Goal: Check status: Check status

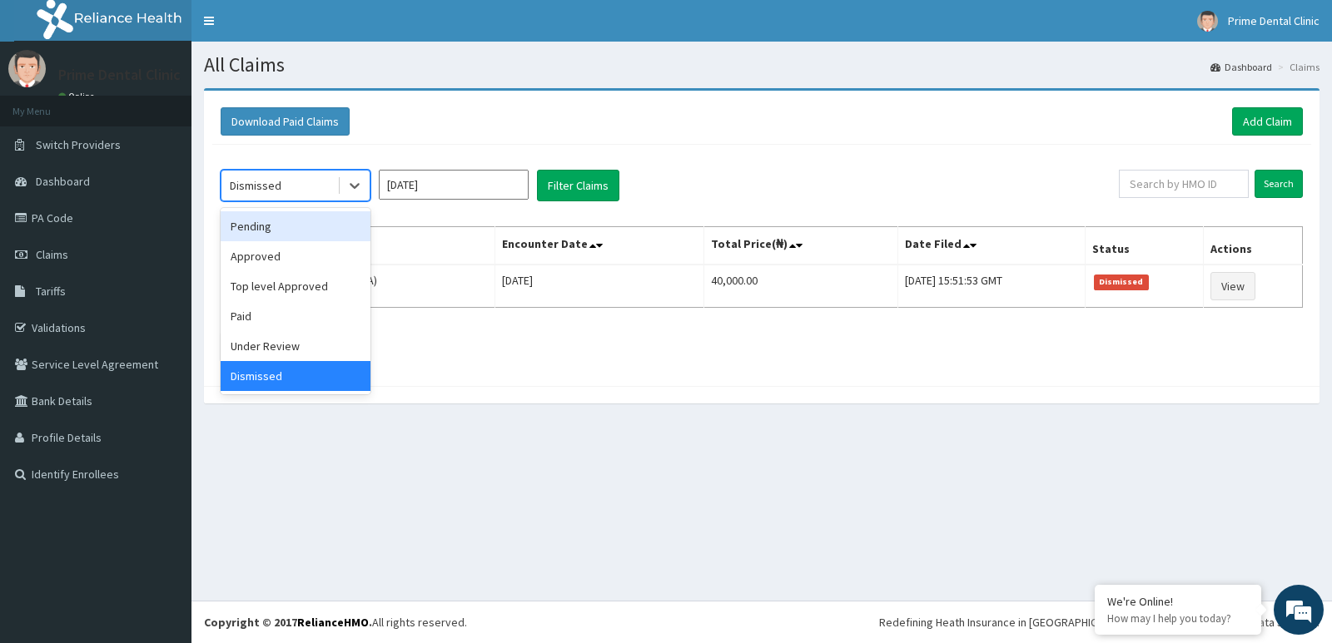
click at [308, 216] on div "Pending" at bounding box center [296, 226] width 150 height 30
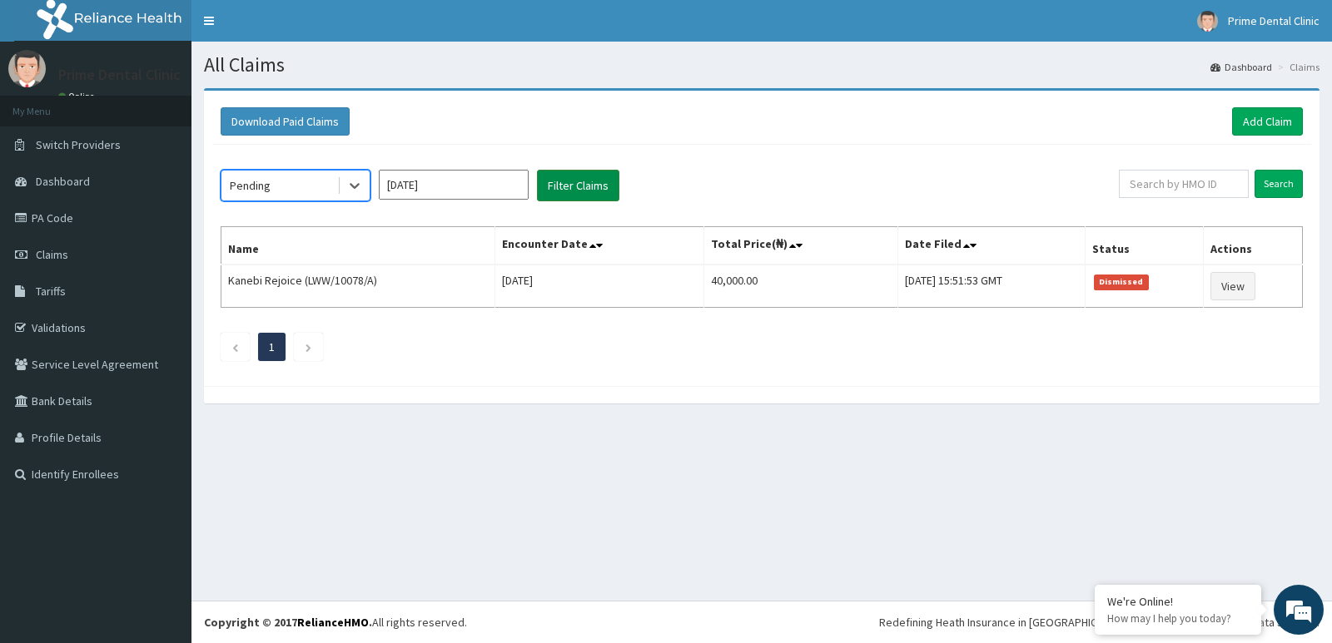
click at [574, 183] on button "Filter Claims" at bounding box center [578, 186] width 82 height 32
click at [579, 189] on button "Filter Claims" at bounding box center [578, 186] width 82 height 32
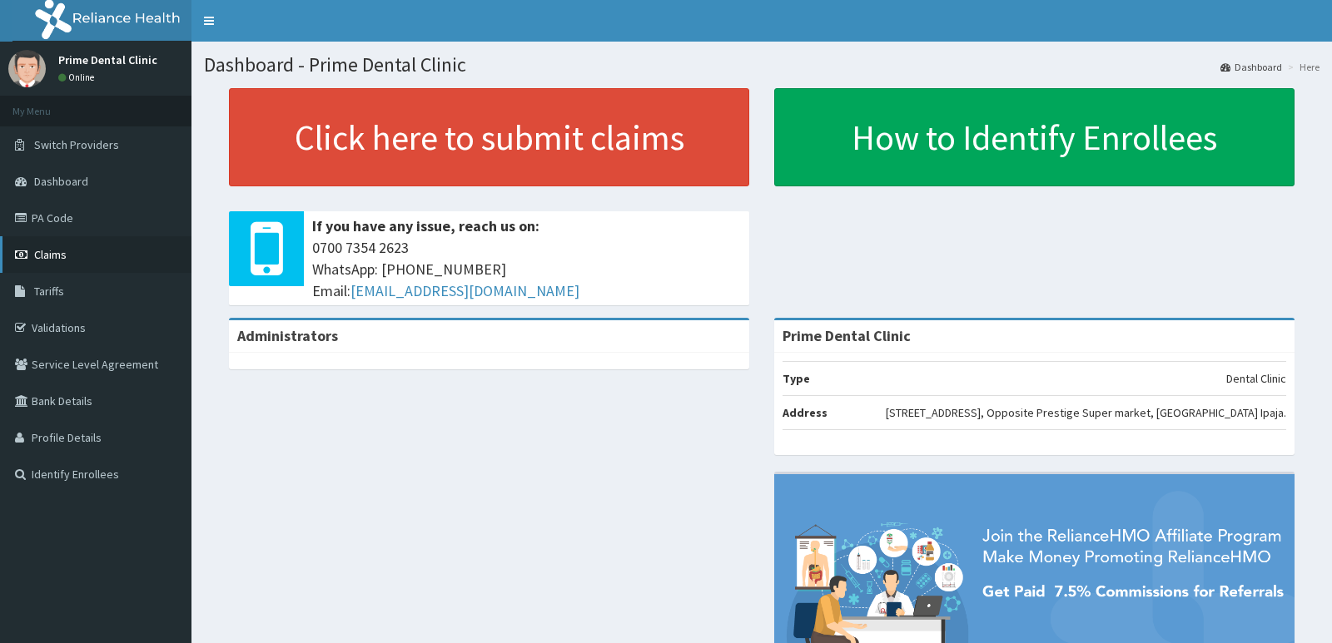
click at [84, 258] on link "Claims" at bounding box center [95, 254] width 191 height 37
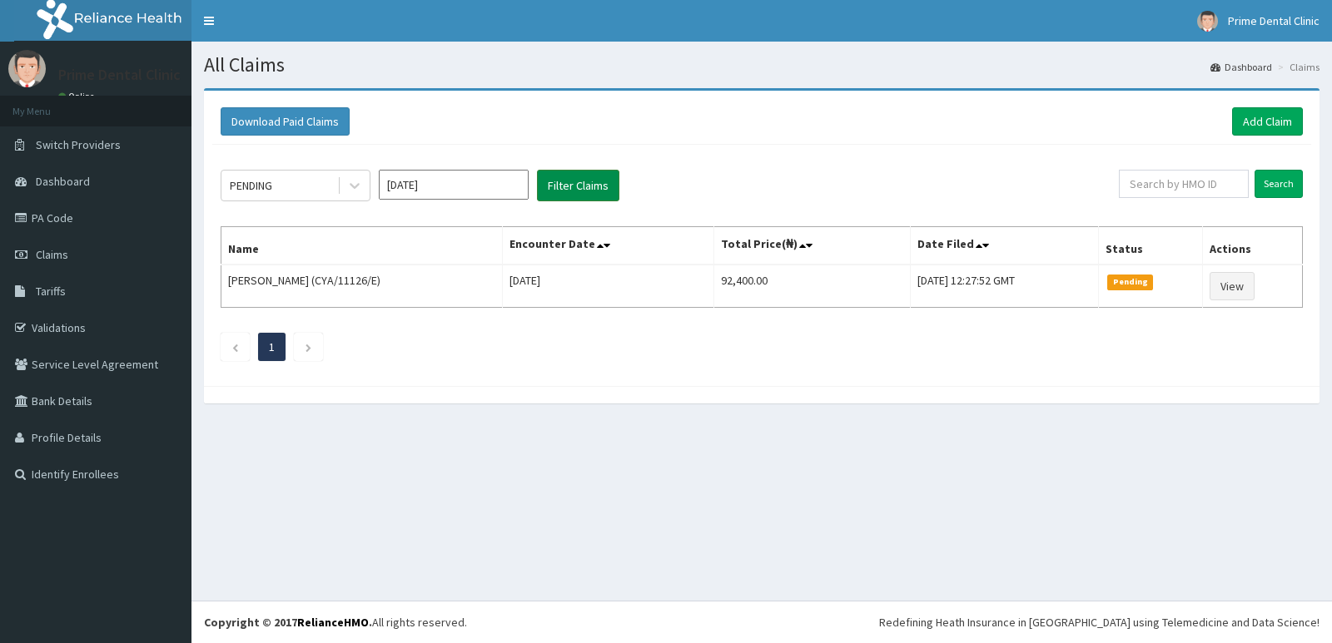
click at [568, 186] on button "Filter Claims" at bounding box center [578, 186] width 82 height 32
click at [587, 188] on button "Filter Claims" at bounding box center [578, 186] width 82 height 32
click at [585, 188] on button "Filter Claims" at bounding box center [578, 186] width 82 height 32
click at [584, 189] on button "Filter Claims" at bounding box center [578, 186] width 82 height 32
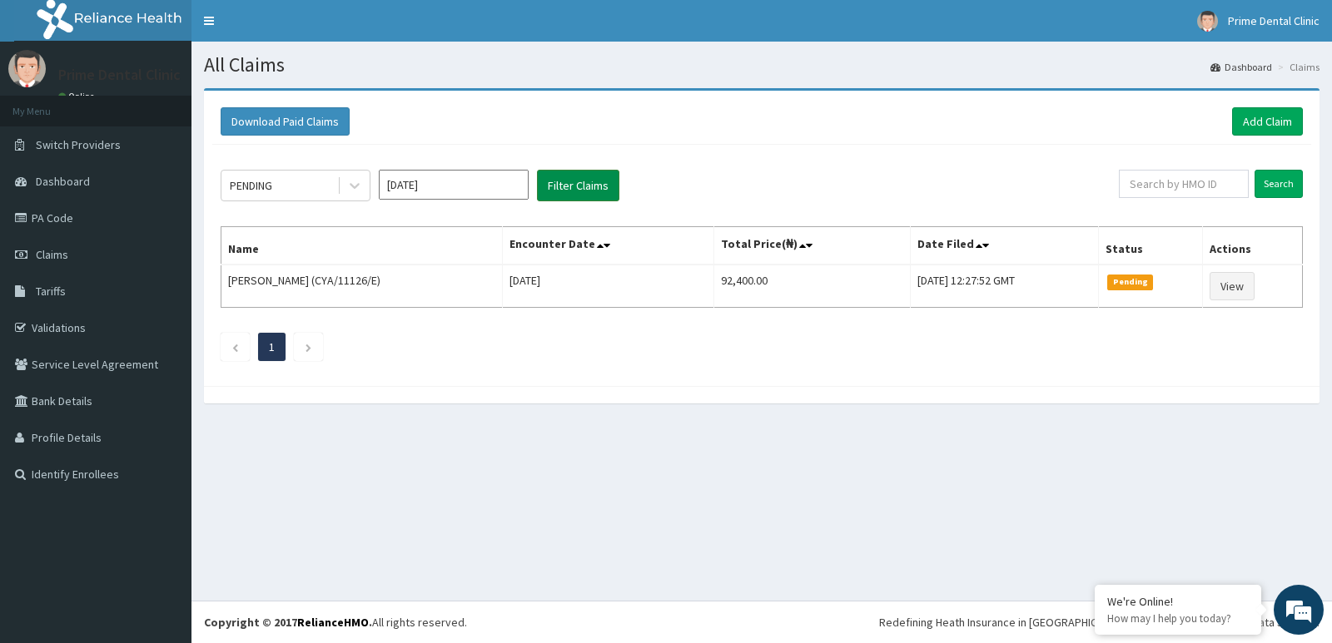
click at [567, 180] on button "Filter Claims" at bounding box center [578, 186] width 82 height 32
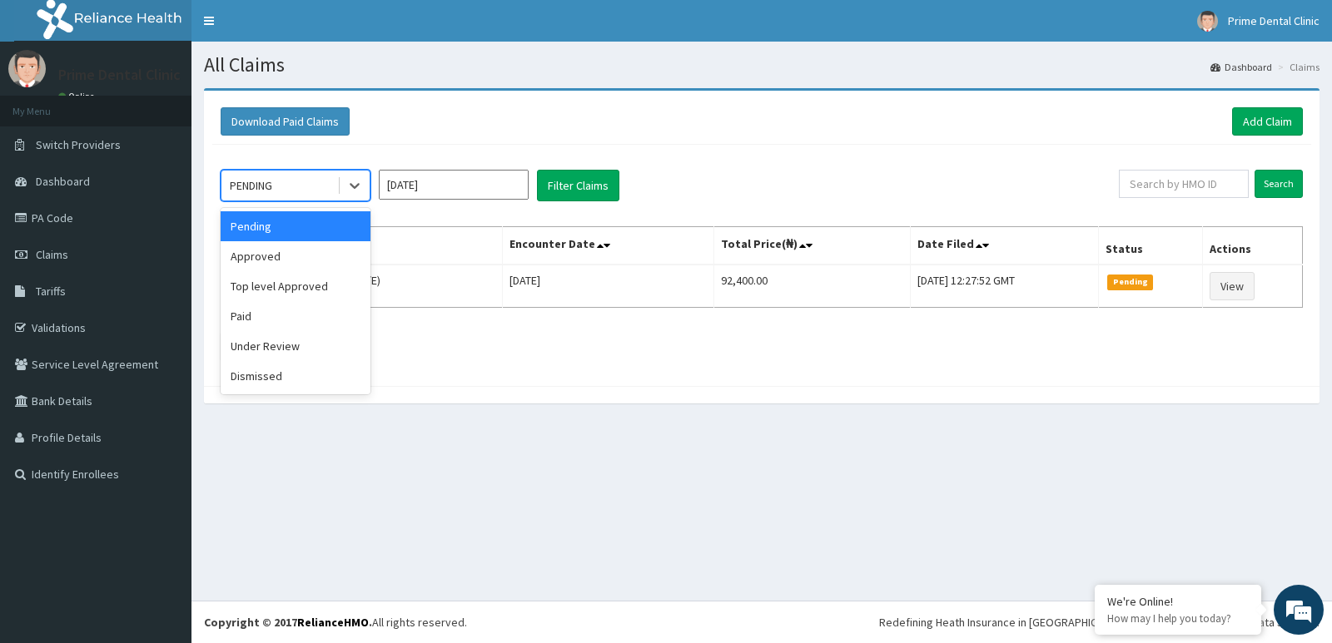
click at [294, 190] on div "PENDING" at bounding box center [279, 185] width 116 height 27
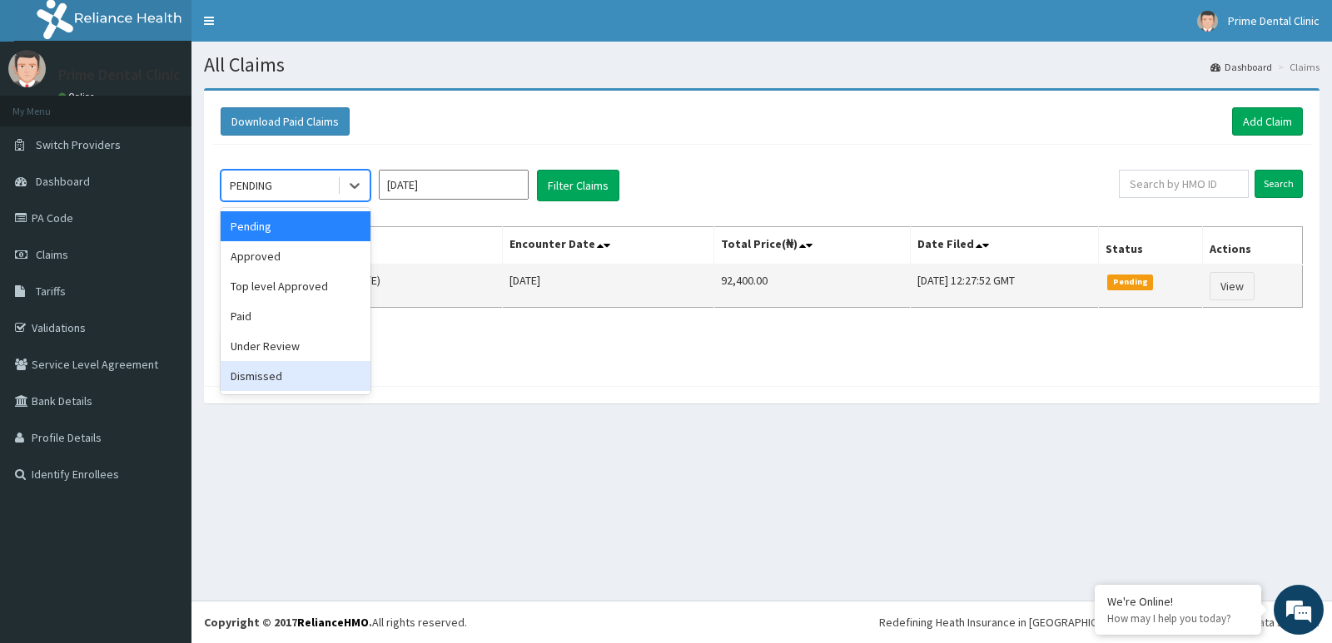
drag, startPoint x: 325, startPoint y: 377, endPoint x: 469, endPoint y: 289, distance: 168.9
click at [329, 372] on div "Dismissed" at bounding box center [296, 376] width 150 height 30
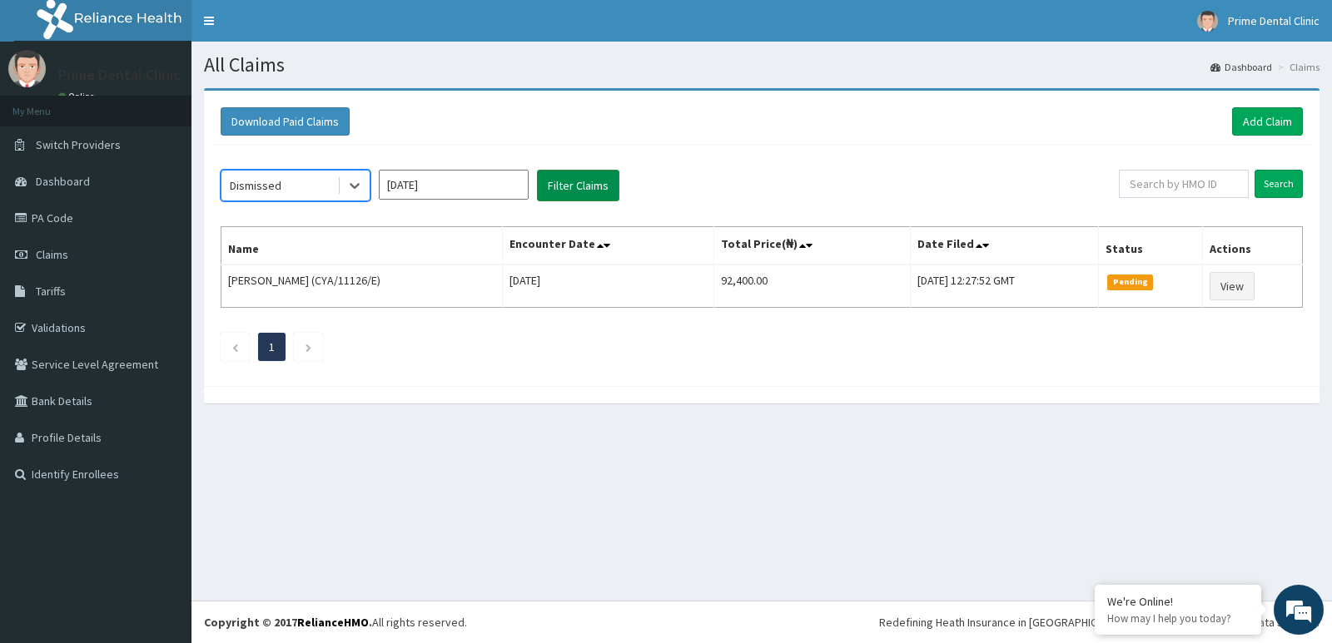
click at [573, 187] on button "Filter Claims" at bounding box center [578, 186] width 82 height 32
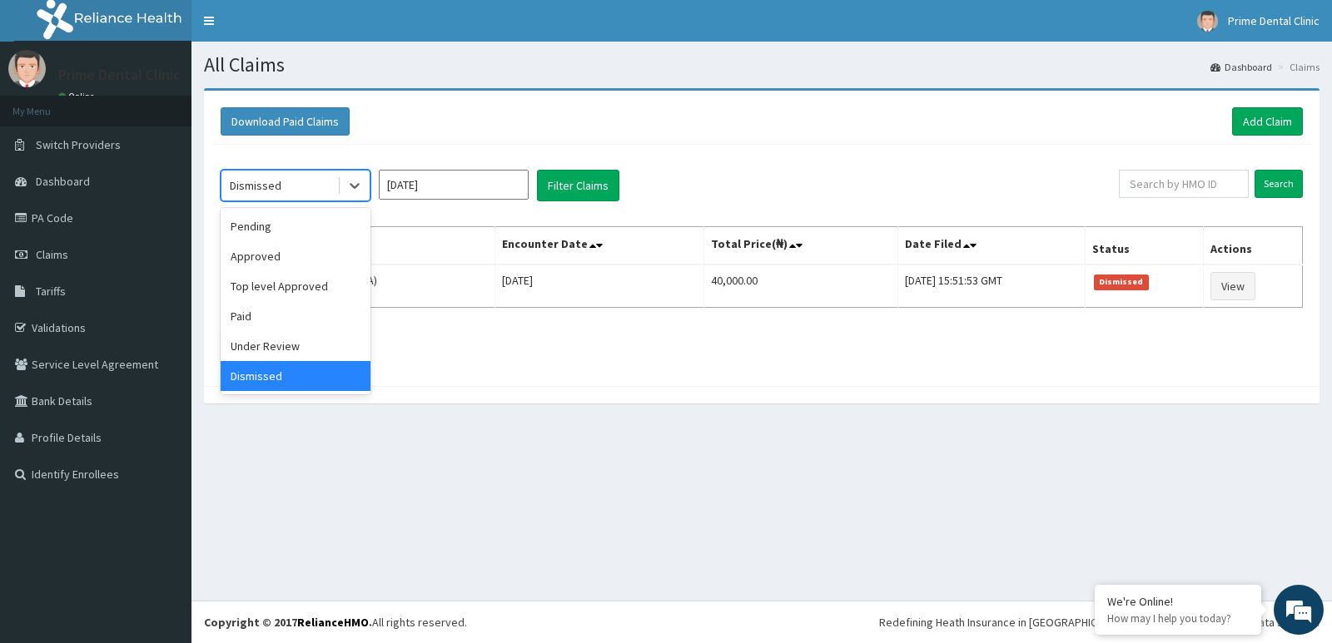
click at [305, 189] on div "Dismissed" at bounding box center [279, 185] width 116 height 27
click at [293, 232] on div "Pending" at bounding box center [296, 226] width 150 height 30
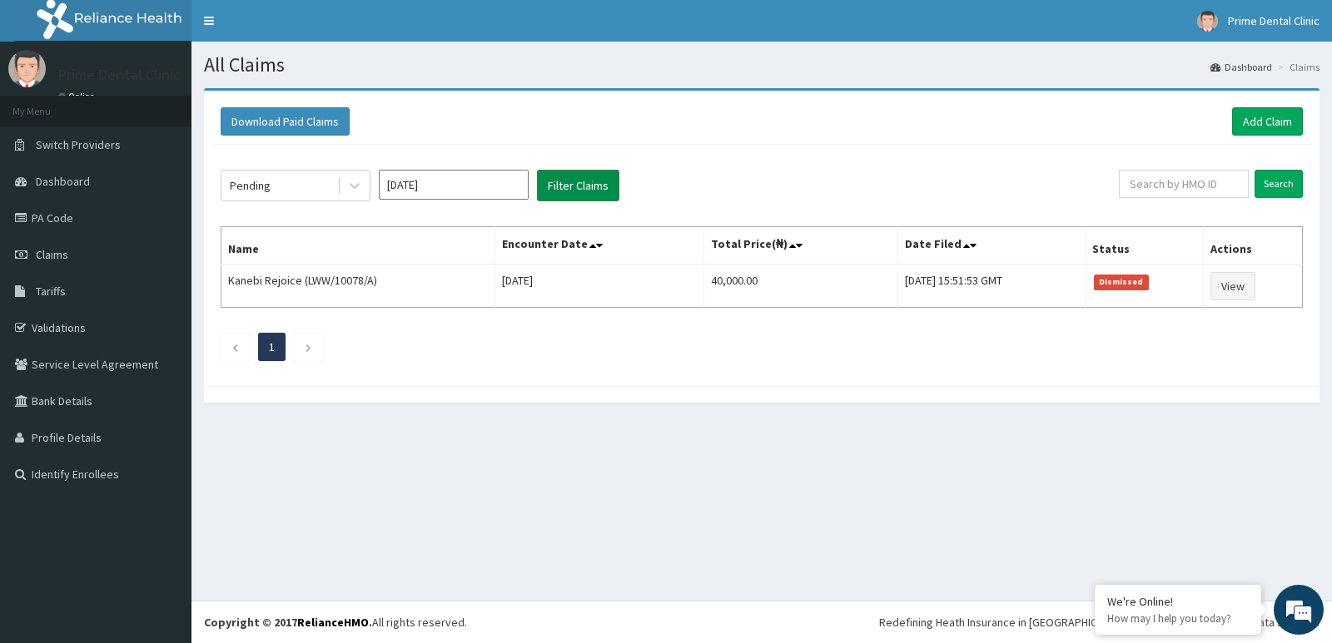
click at [558, 189] on button "Filter Claims" at bounding box center [578, 186] width 82 height 32
click at [296, 189] on div "Pending" at bounding box center [279, 185] width 116 height 27
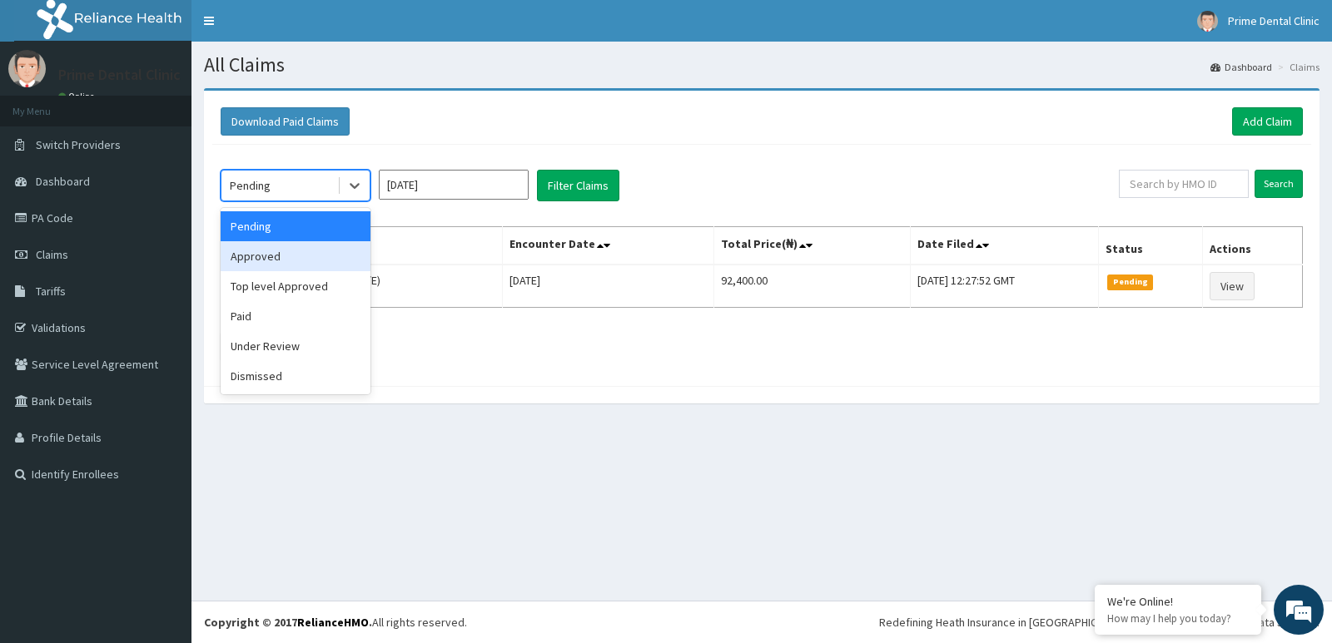
click at [319, 251] on div "Approved" at bounding box center [296, 256] width 150 height 30
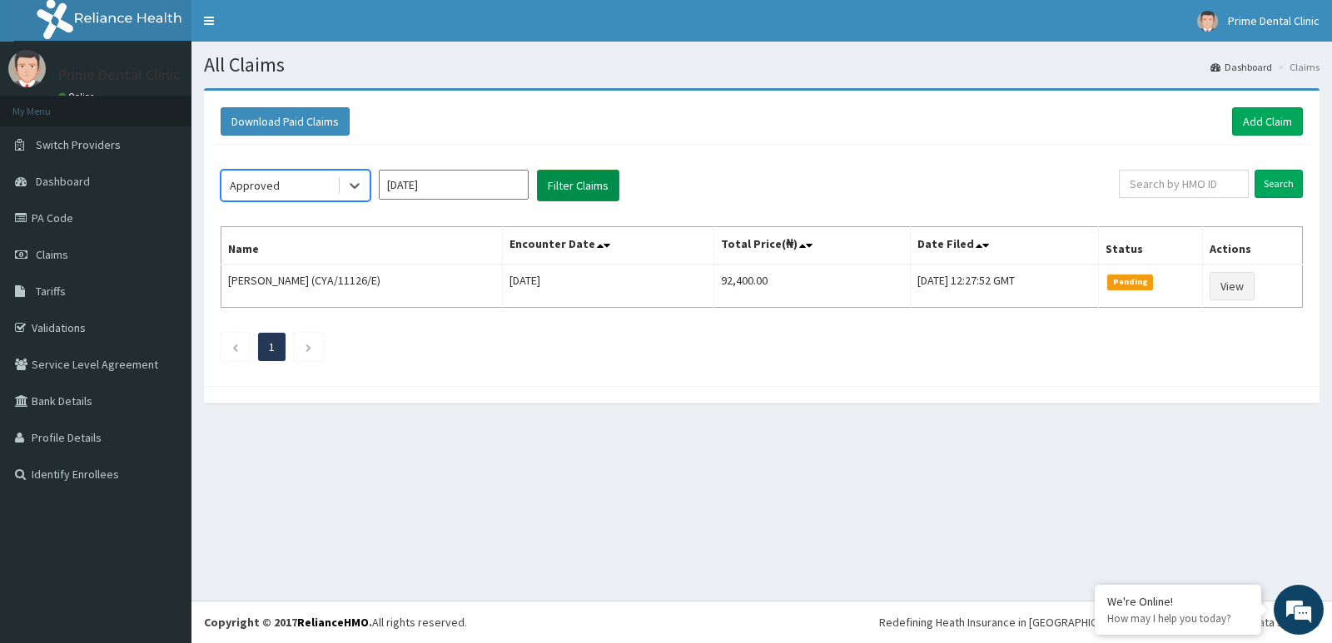
click at [581, 187] on button "Filter Claims" at bounding box center [578, 186] width 82 height 32
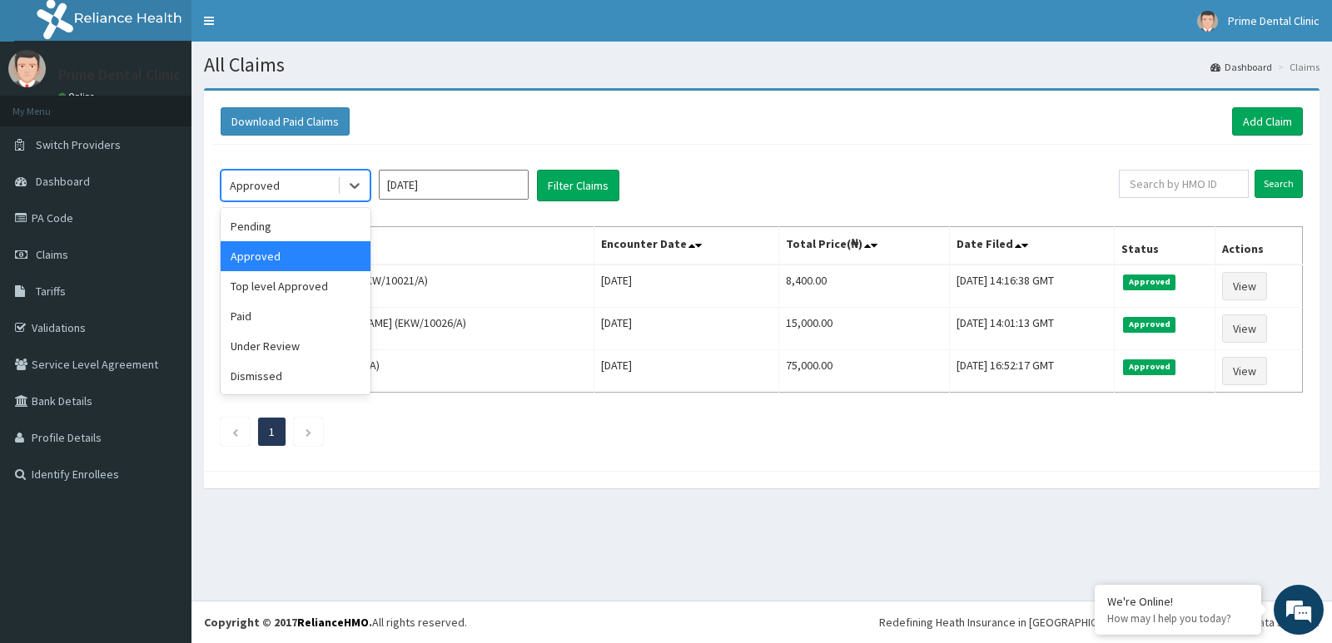
click at [270, 185] on div "Approved" at bounding box center [255, 185] width 50 height 17
click at [302, 276] on div "Top level Approved" at bounding box center [296, 286] width 150 height 30
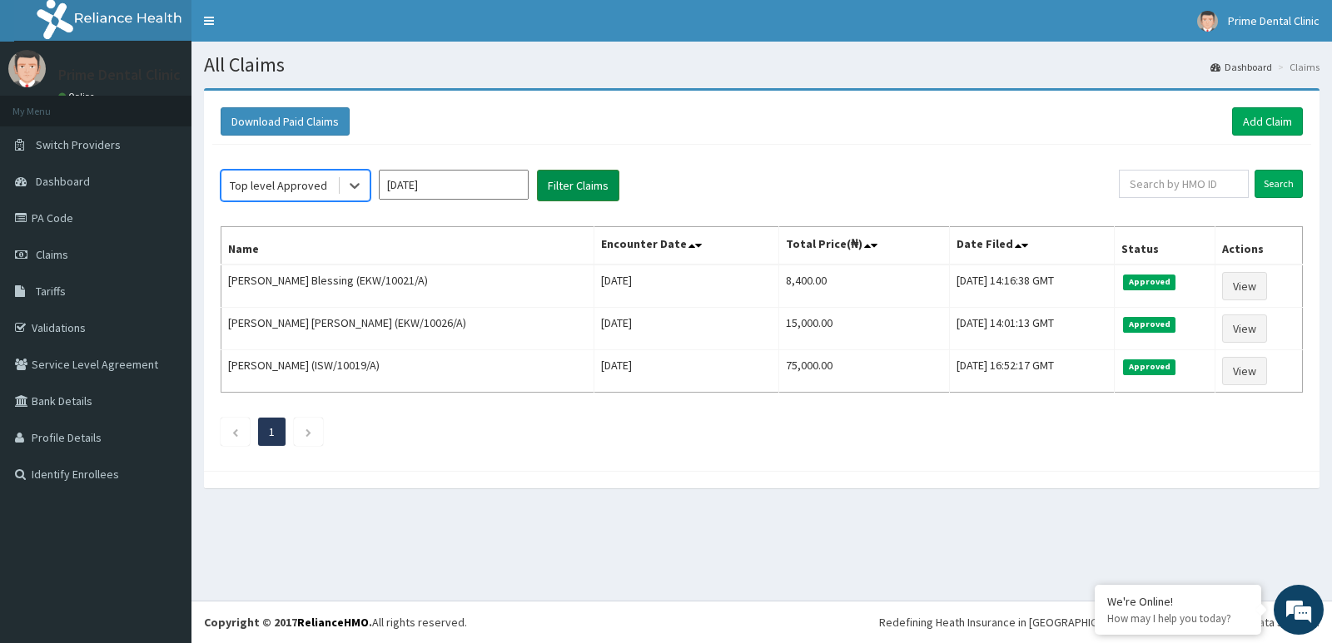
click at [555, 189] on button "Filter Claims" at bounding box center [578, 186] width 82 height 32
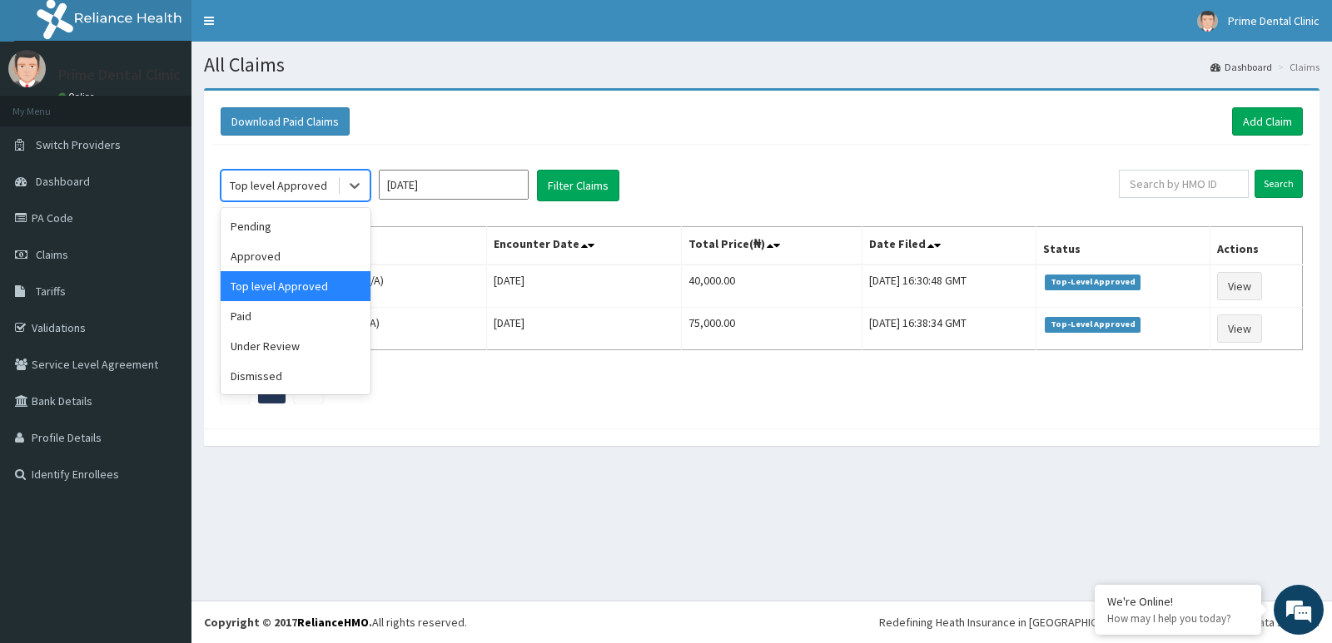
click at [279, 181] on div "Top level Approved" at bounding box center [278, 185] width 97 height 17
click at [309, 317] on div "Paid" at bounding box center [296, 316] width 150 height 30
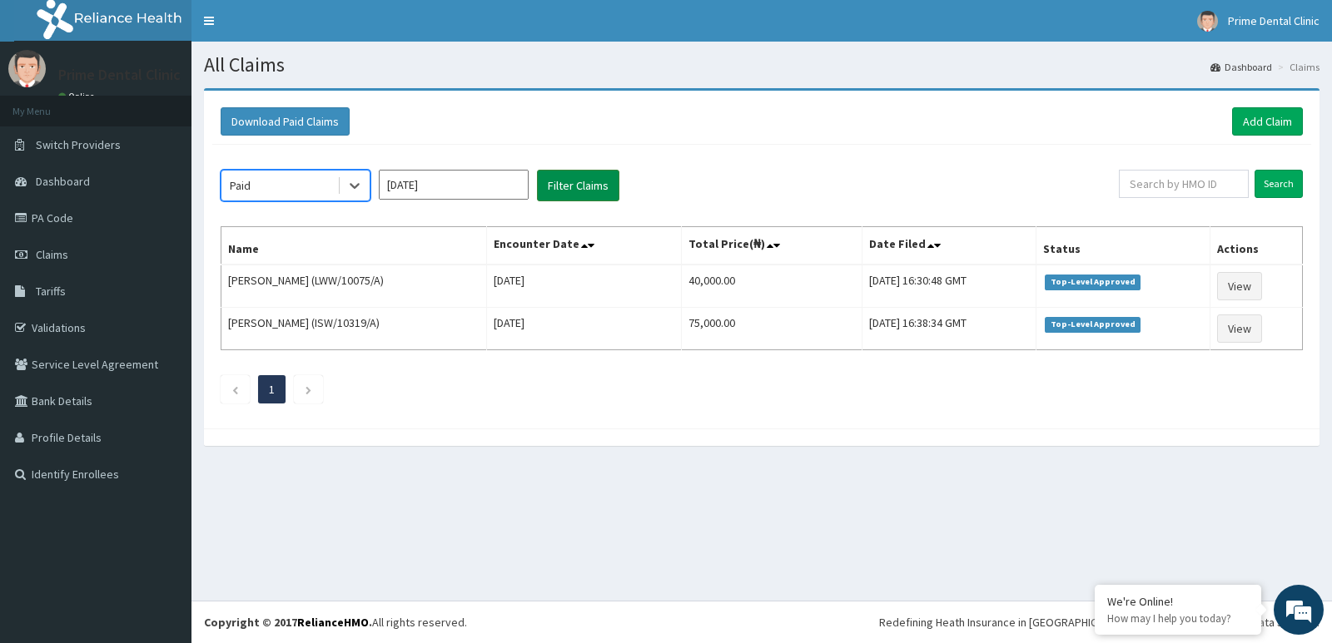
click at [568, 189] on button "Filter Claims" at bounding box center [578, 186] width 82 height 32
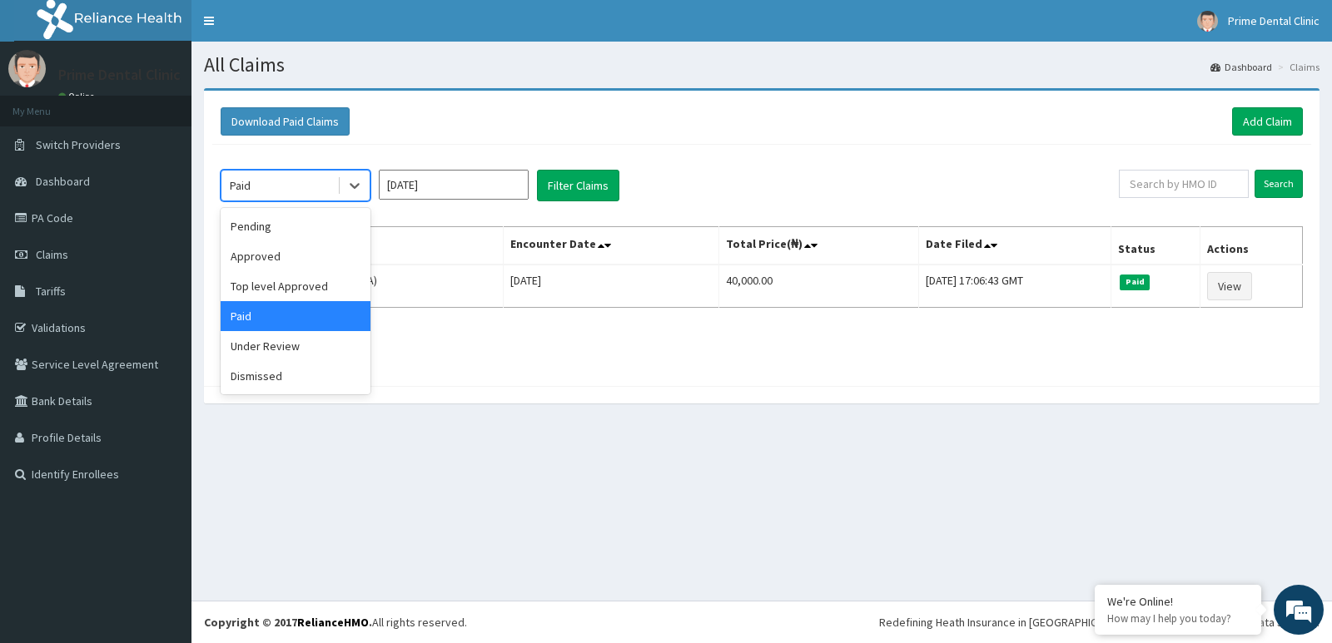
click at [326, 186] on div "Paid" at bounding box center [279, 185] width 116 height 27
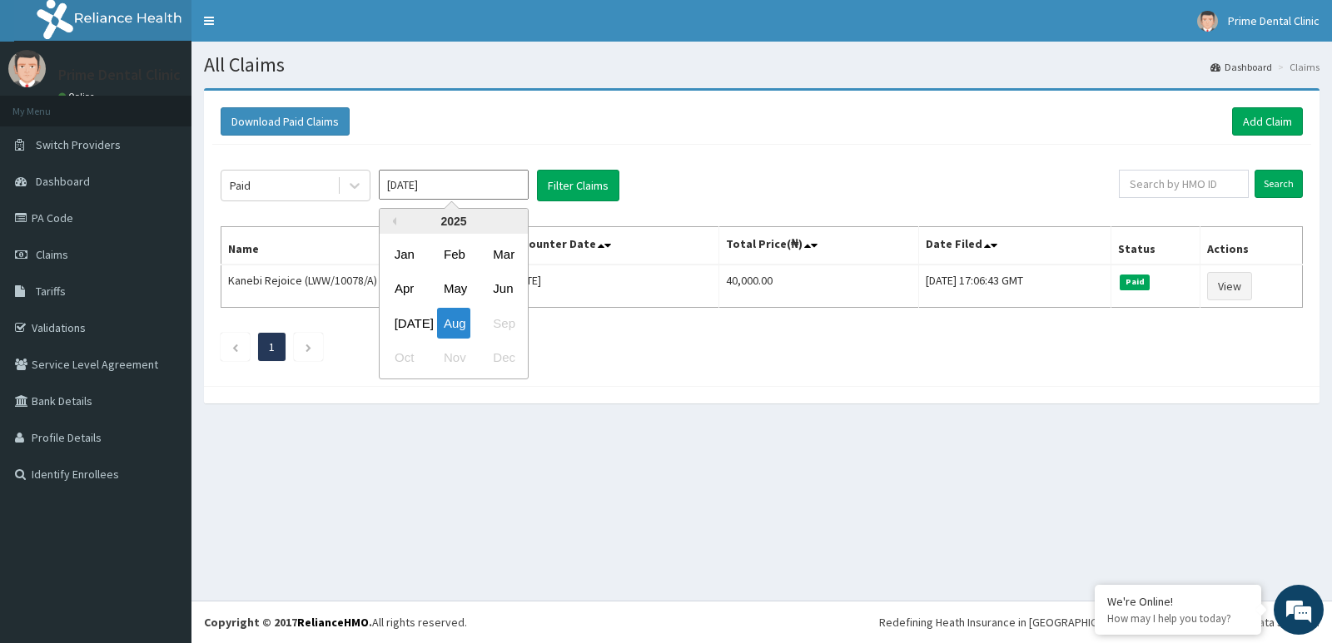
click at [426, 191] on input "[DATE]" at bounding box center [454, 185] width 150 height 30
click at [409, 325] on div "Jul" at bounding box center [404, 323] width 33 height 31
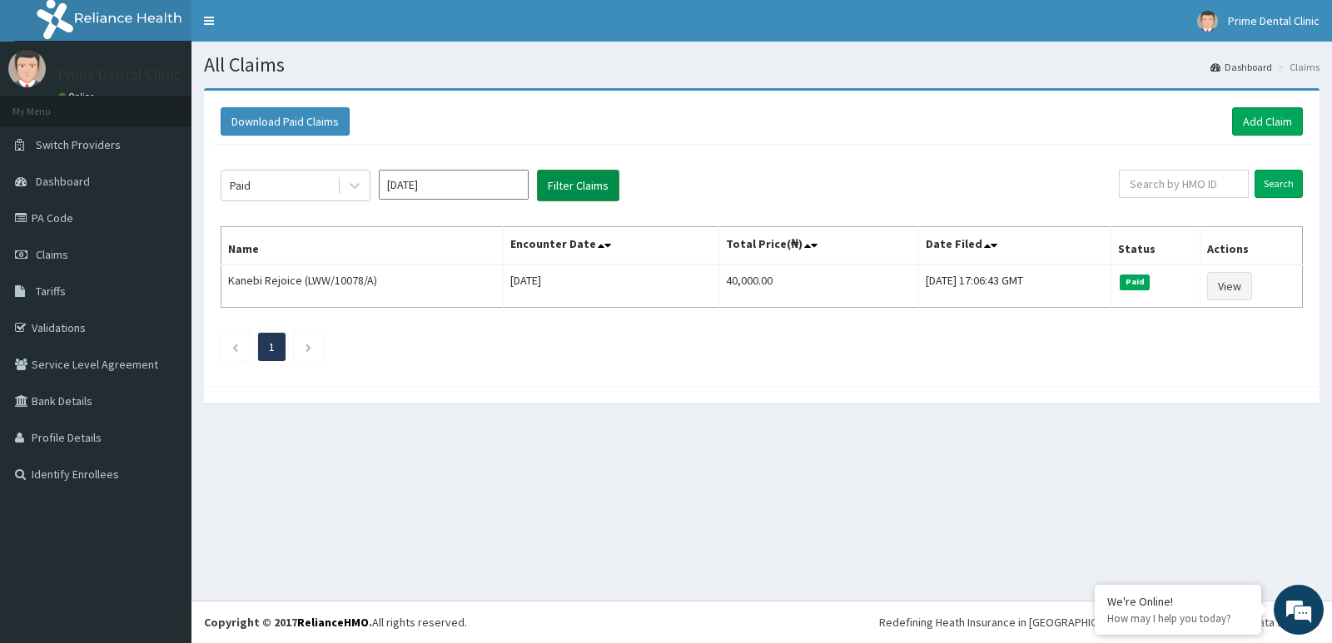
click at [573, 196] on button "Filter Claims" at bounding box center [578, 186] width 82 height 32
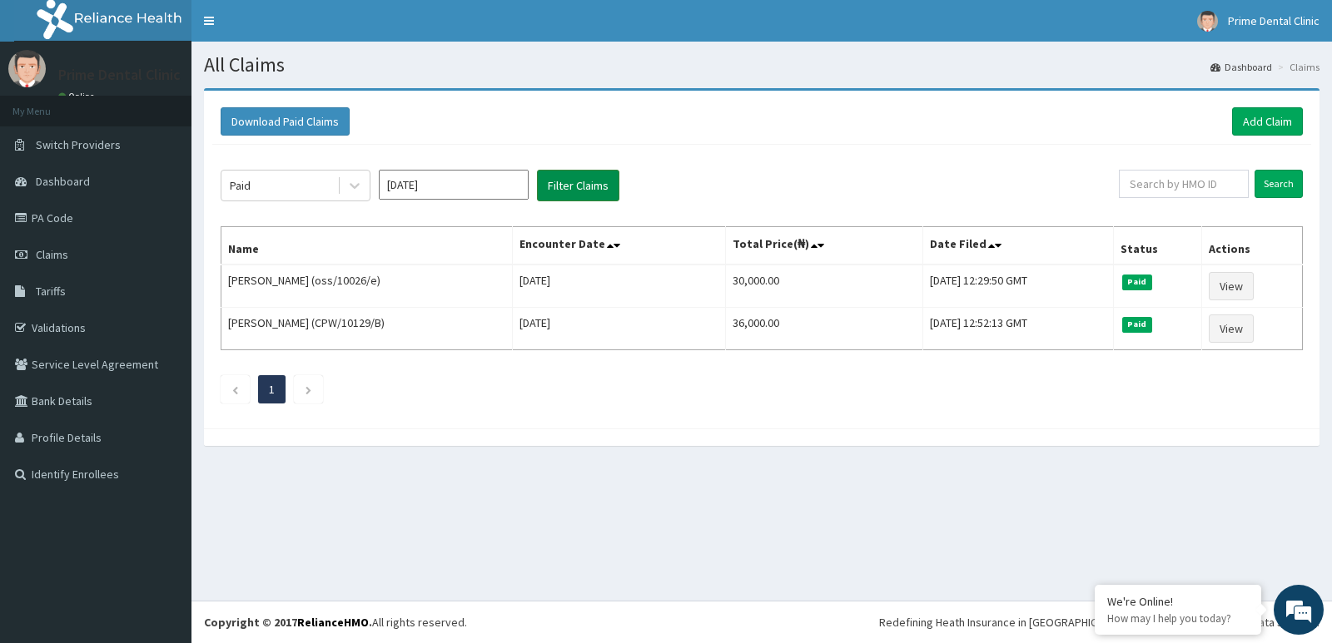
click at [556, 187] on button "Filter Claims" at bounding box center [578, 186] width 82 height 32
click at [260, 190] on div "Paid" at bounding box center [279, 185] width 116 height 27
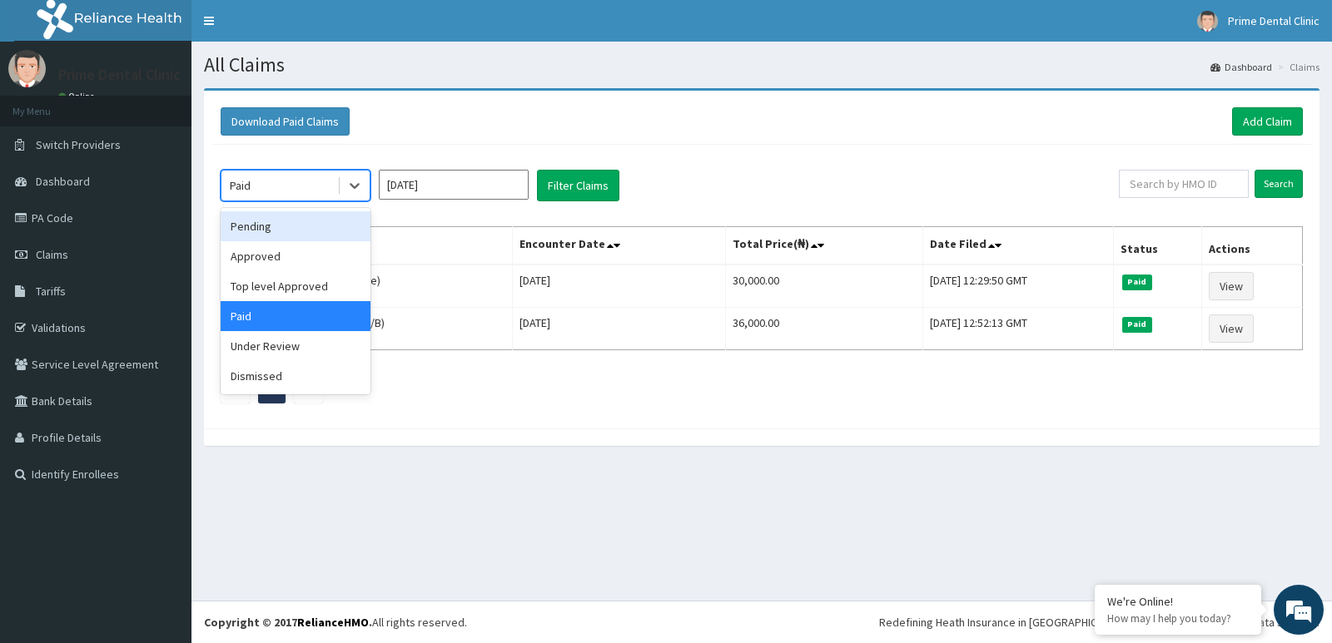
click at [279, 219] on div "Pending" at bounding box center [296, 226] width 150 height 30
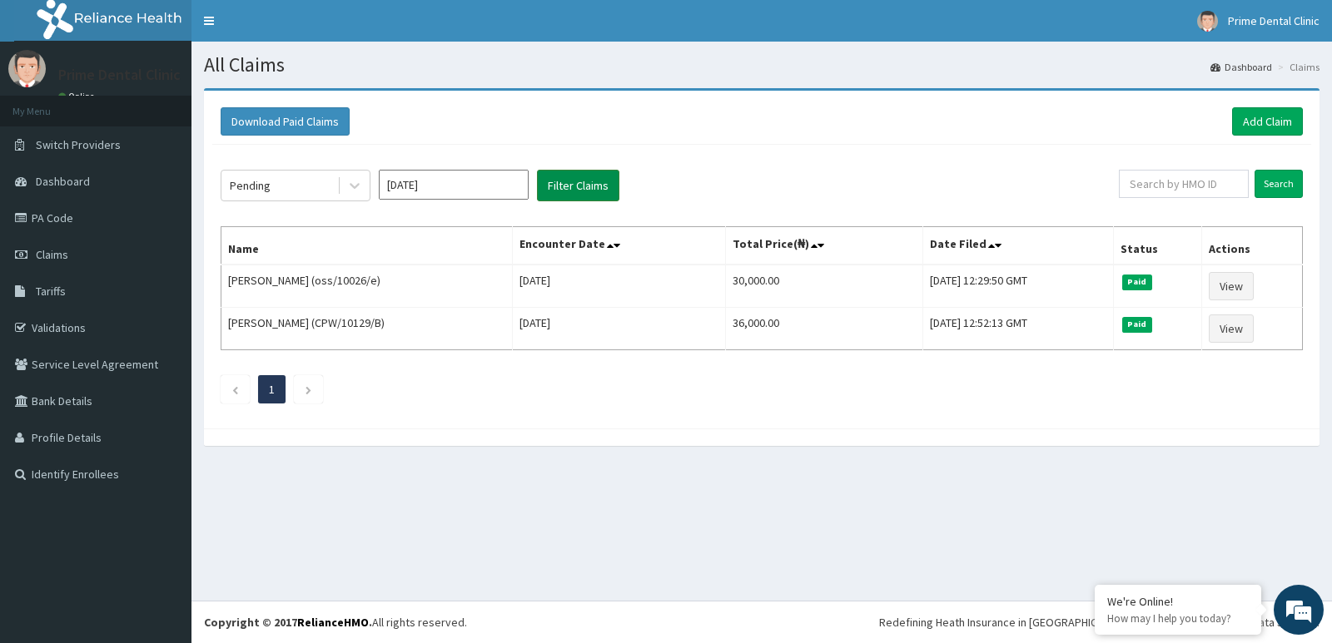
click at [588, 194] on button "Filter Claims" at bounding box center [578, 186] width 82 height 32
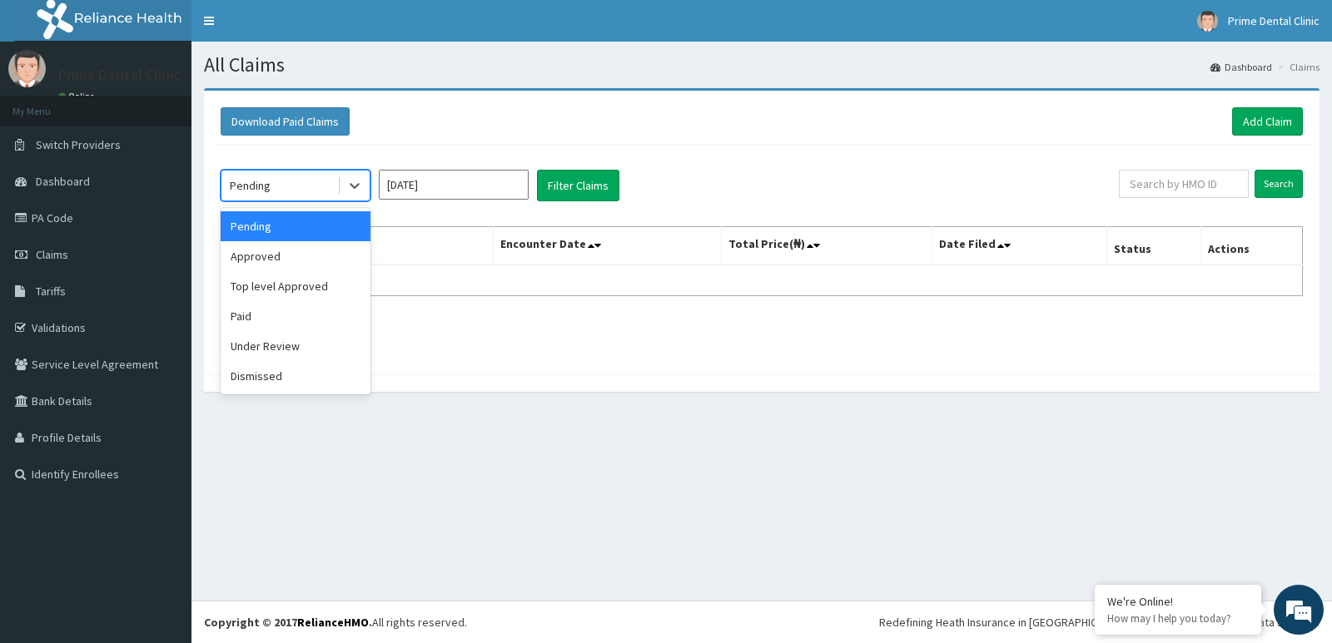
click at [300, 175] on div "Pending" at bounding box center [279, 185] width 116 height 27
click at [284, 256] on div "Approved" at bounding box center [296, 256] width 150 height 30
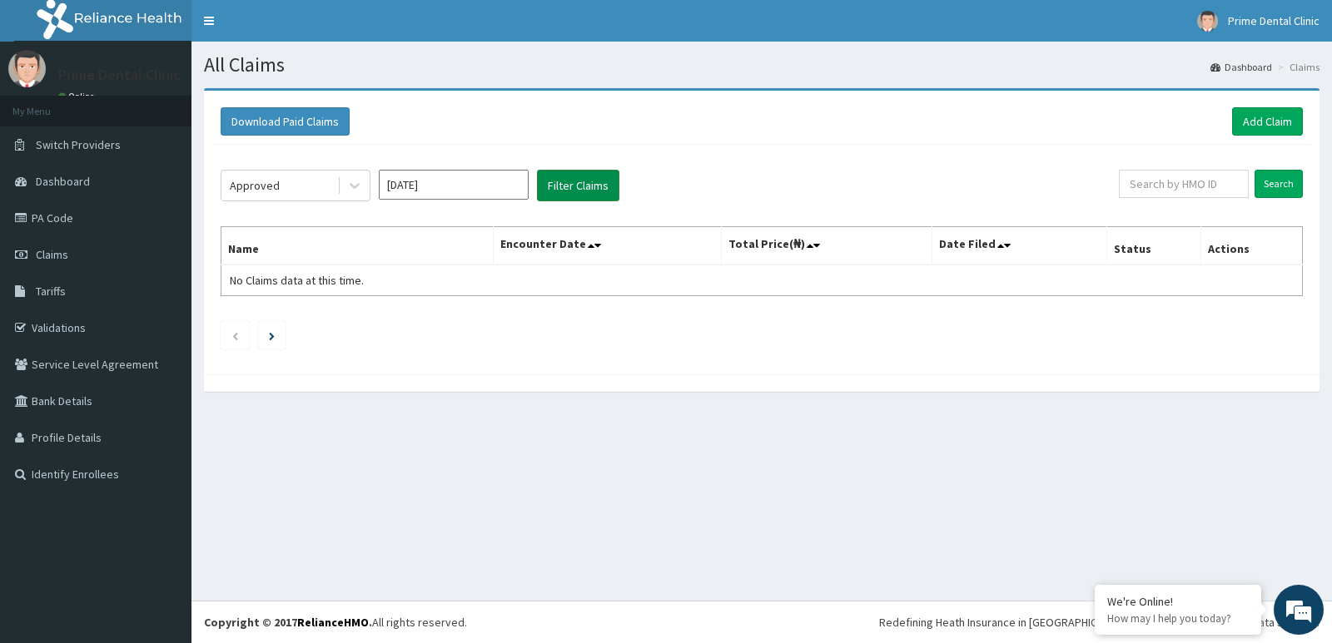
click at [592, 189] on button "Filter Claims" at bounding box center [578, 186] width 82 height 32
click at [240, 168] on div "Approved Jul 2025 Filter Claims Search Name Encounter Date Total Price(₦) Date …" at bounding box center [761, 255] width 1099 height 221
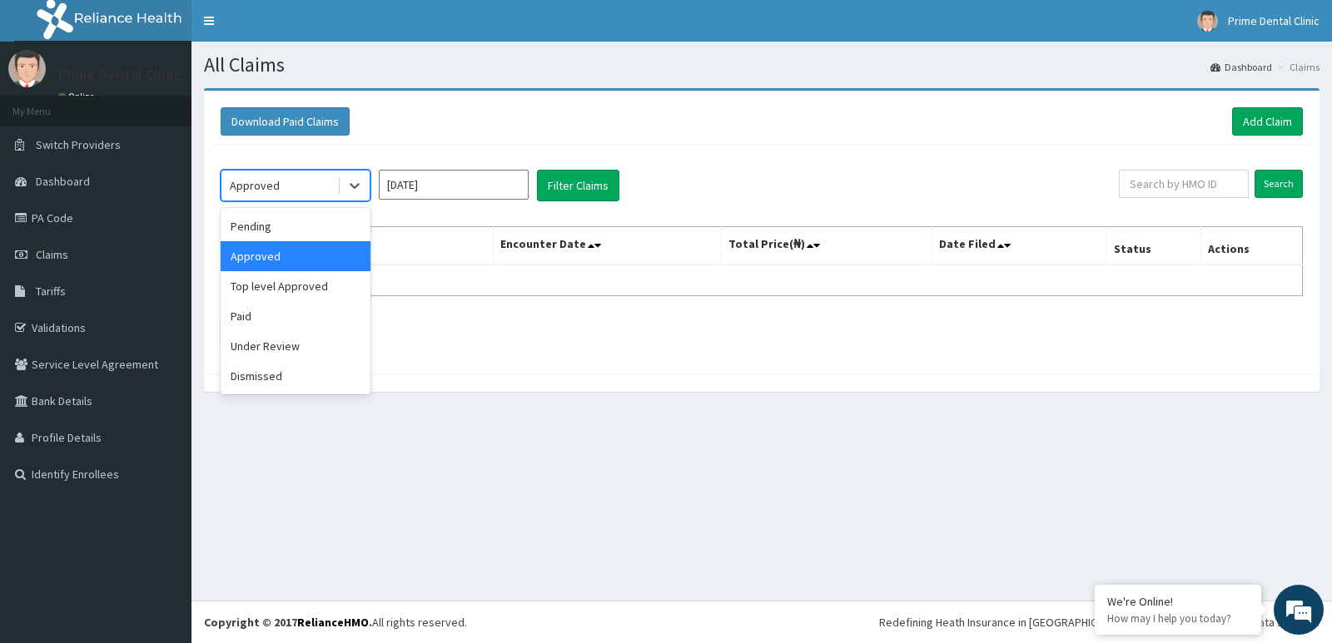
click at [261, 181] on div "Approved" at bounding box center [255, 185] width 50 height 17
click at [325, 296] on div "Top level Approved" at bounding box center [296, 286] width 150 height 30
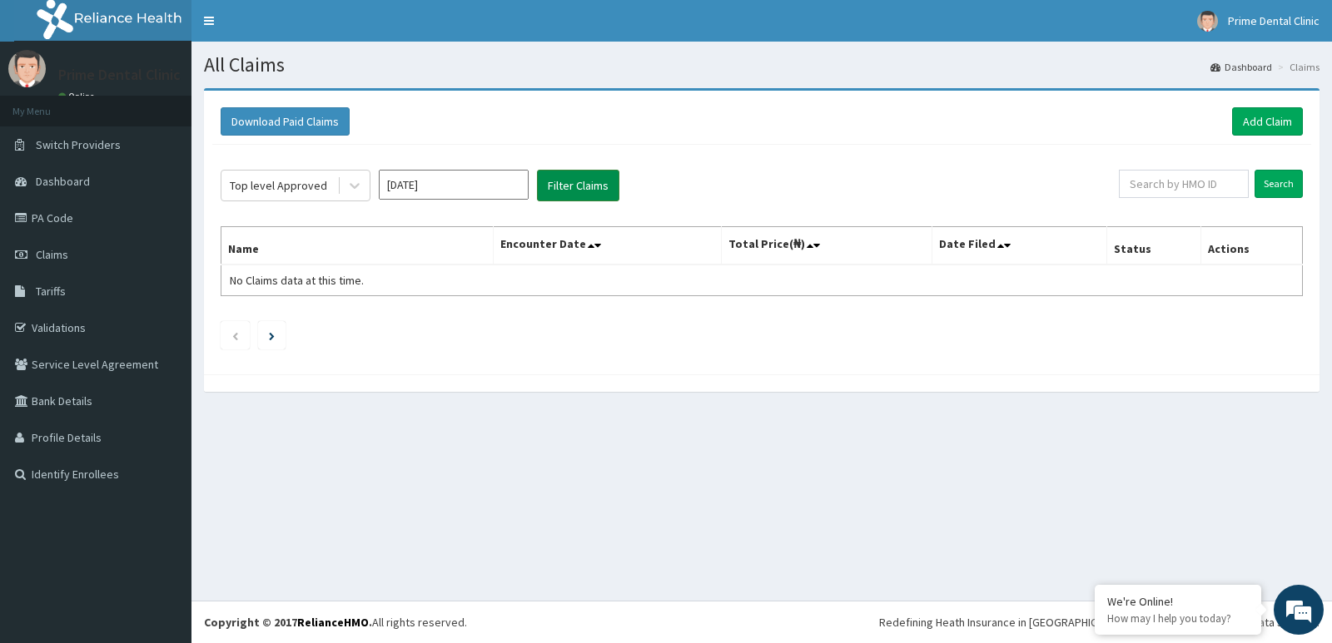
click at [568, 191] on button "Filter Claims" at bounding box center [578, 186] width 82 height 32
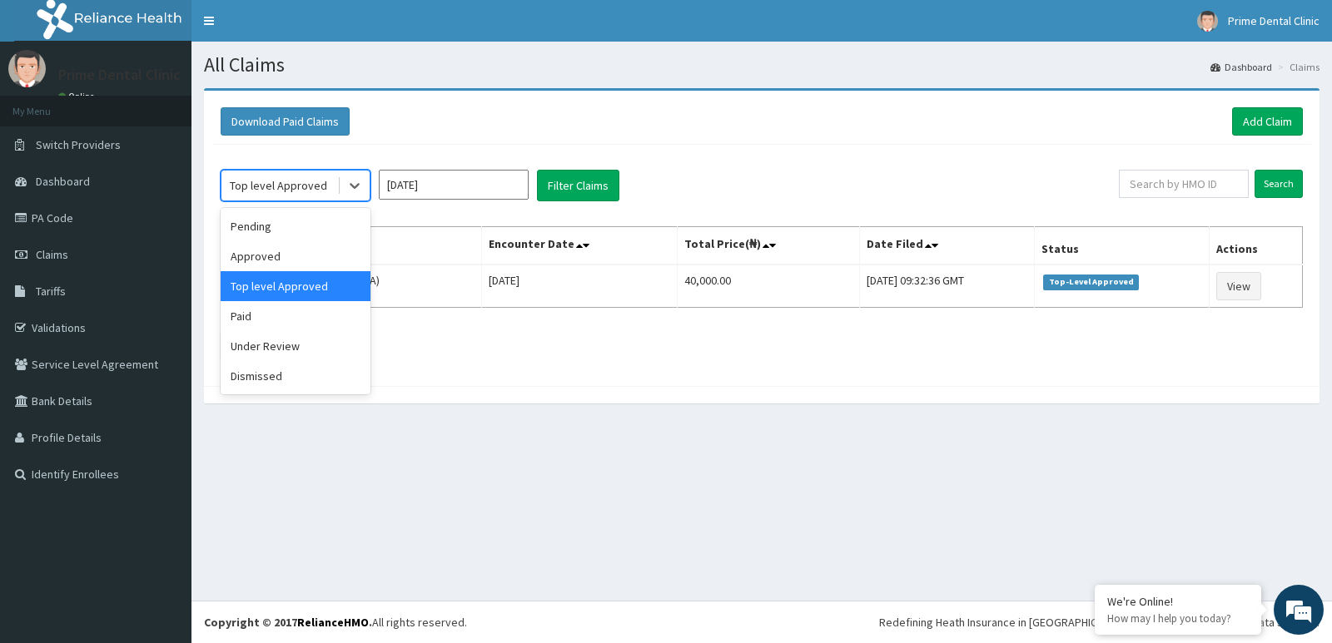
click at [295, 186] on div "Top level Approved" at bounding box center [278, 185] width 97 height 17
click at [554, 191] on button "Filter Claims" at bounding box center [578, 186] width 82 height 32
click at [280, 191] on div "Top level Approved" at bounding box center [278, 185] width 97 height 17
click at [277, 308] on div "Paid" at bounding box center [296, 316] width 150 height 30
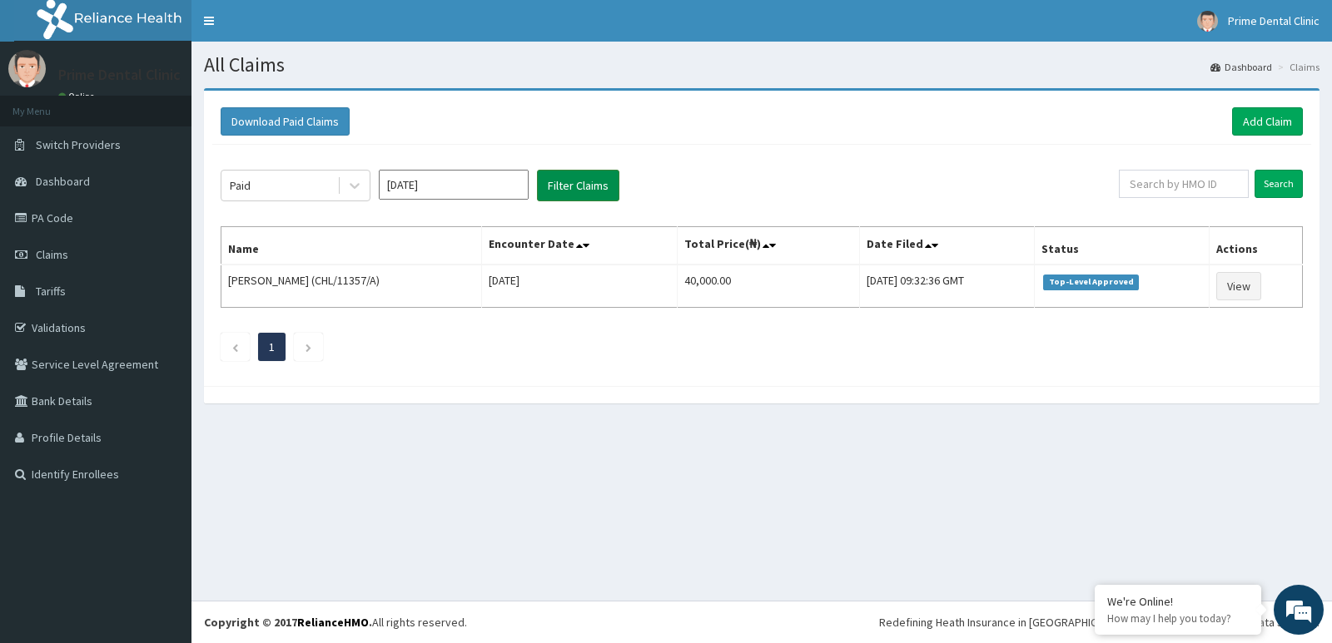
click at [562, 194] on button "Filter Claims" at bounding box center [578, 186] width 82 height 32
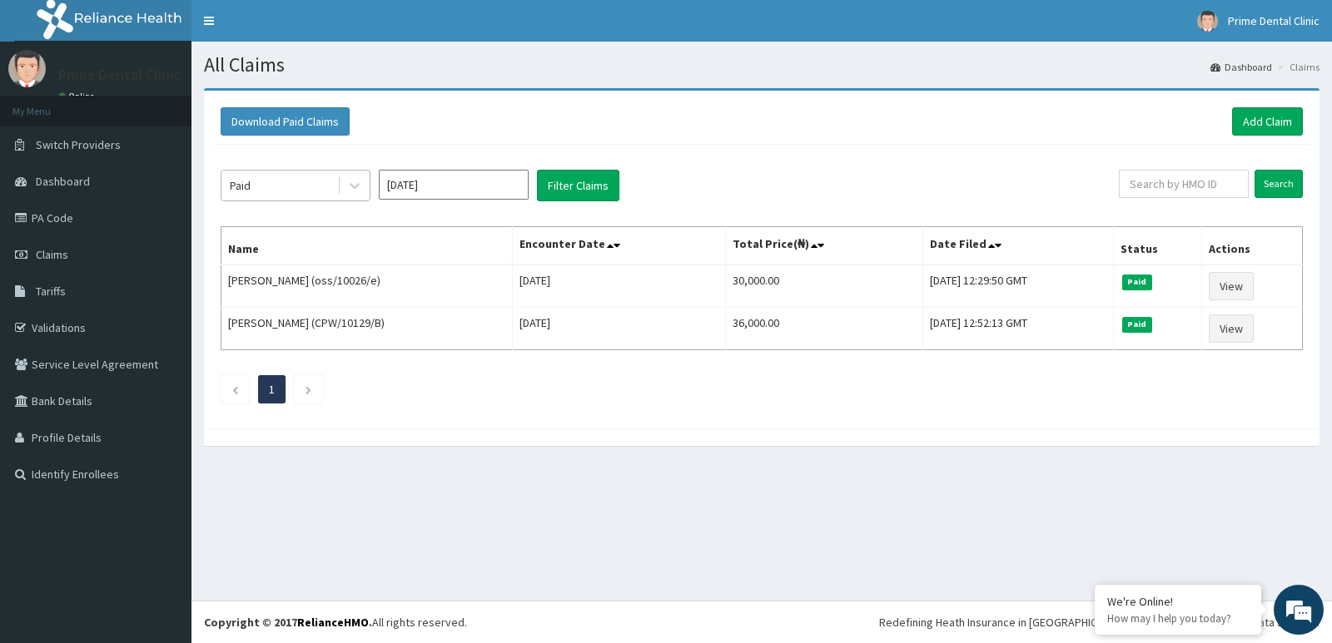
click at [279, 181] on div "Paid" at bounding box center [279, 185] width 116 height 27
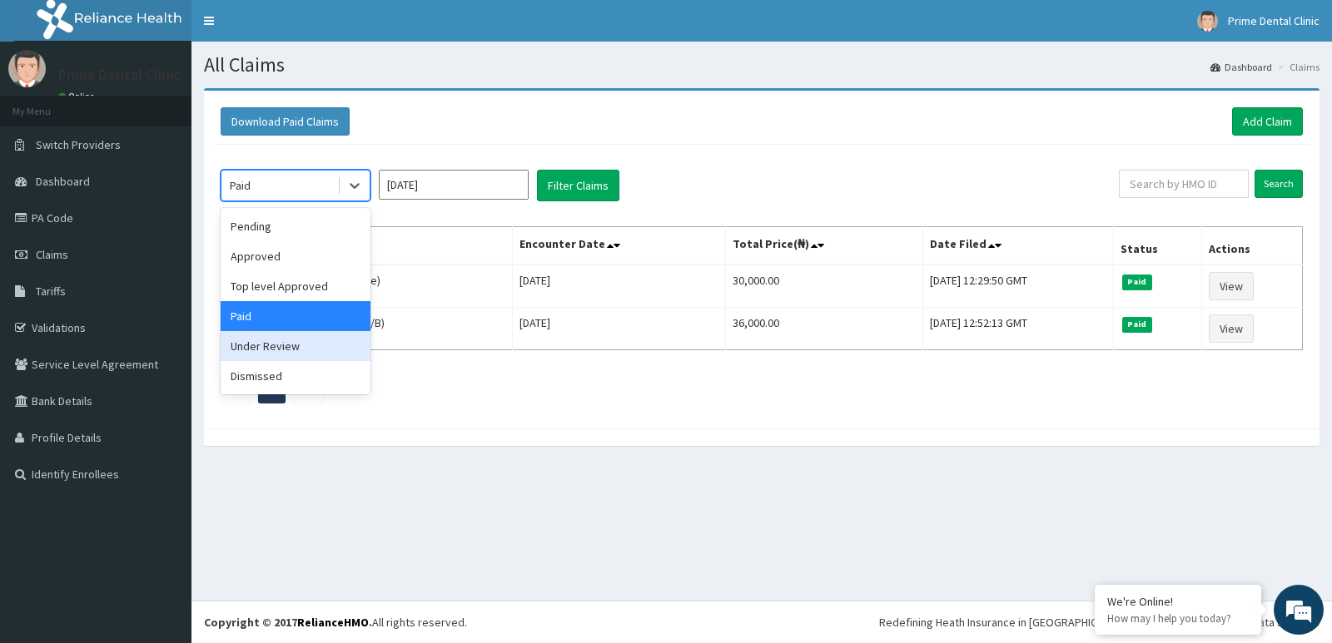
click at [288, 338] on div "Under Review" at bounding box center [296, 346] width 150 height 30
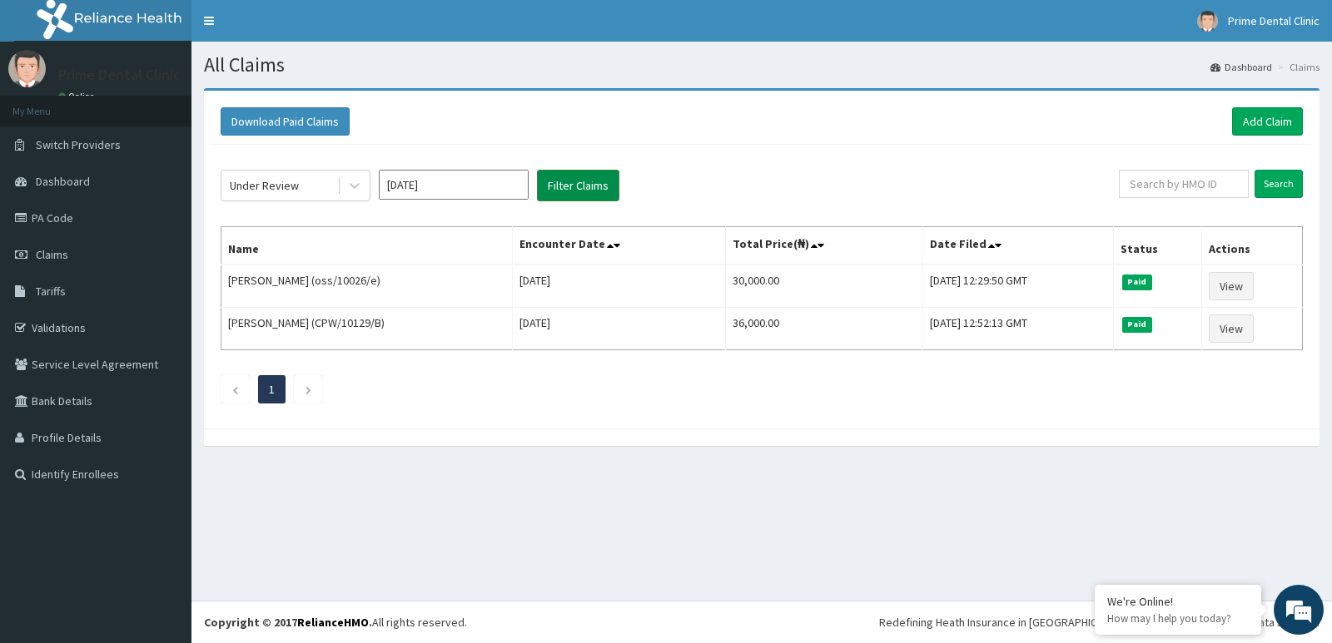
click at [593, 186] on button "Filter Claims" at bounding box center [578, 186] width 82 height 32
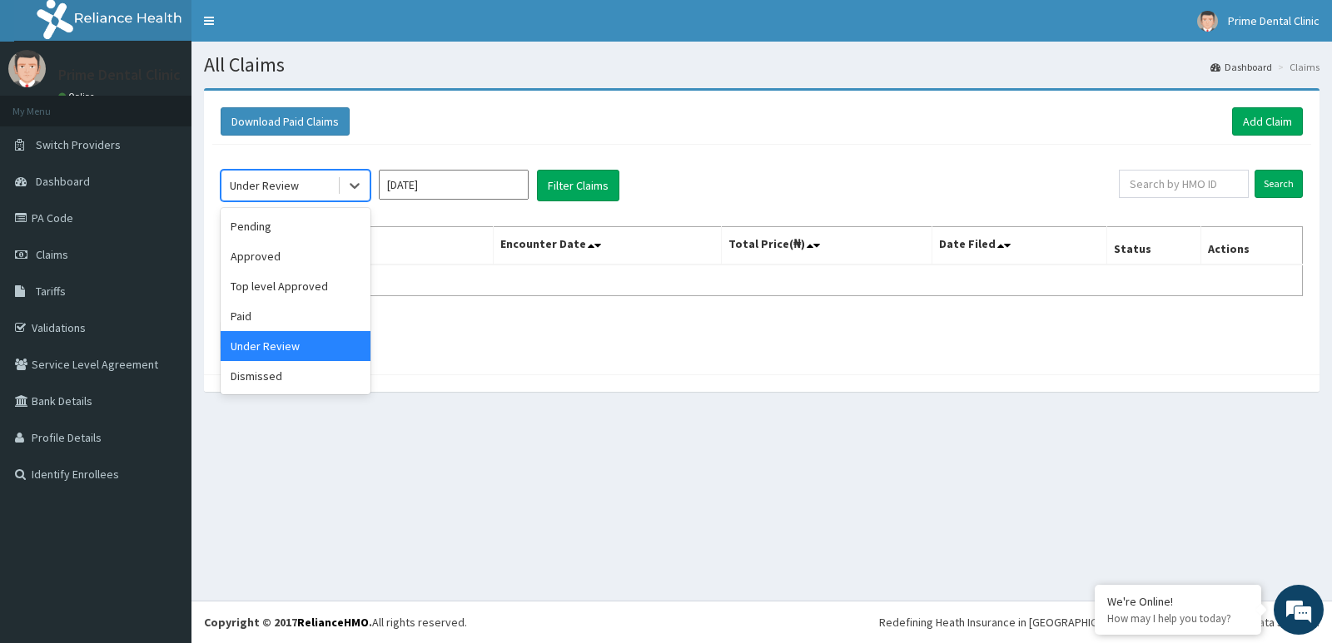
click at [301, 182] on div "Under Review" at bounding box center [279, 185] width 116 height 27
click at [296, 375] on div "Dismissed" at bounding box center [296, 376] width 150 height 30
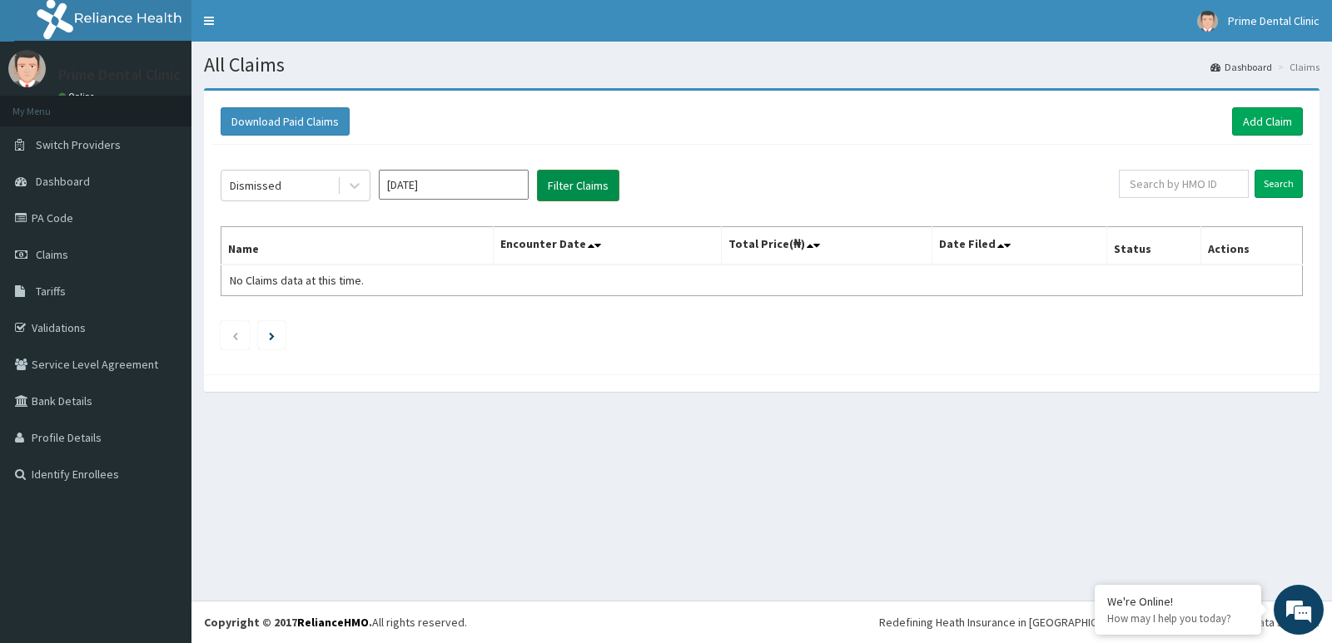
click at [588, 182] on button "Filter Claims" at bounding box center [578, 186] width 82 height 32
click at [411, 179] on input "Jul 2025" at bounding box center [454, 185] width 150 height 30
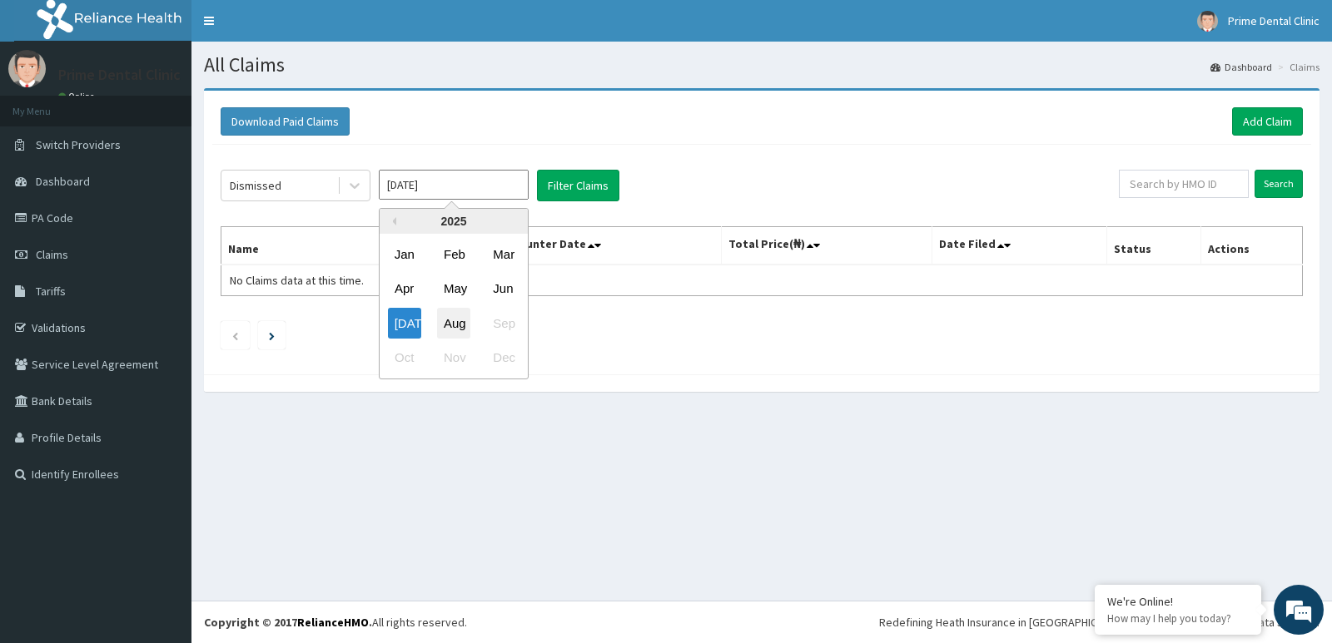
click at [449, 327] on div "Aug" at bounding box center [453, 323] width 33 height 31
type input "[DATE]"
click at [309, 191] on div "Dismissed" at bounding box center [279, 185] width 116 height 27
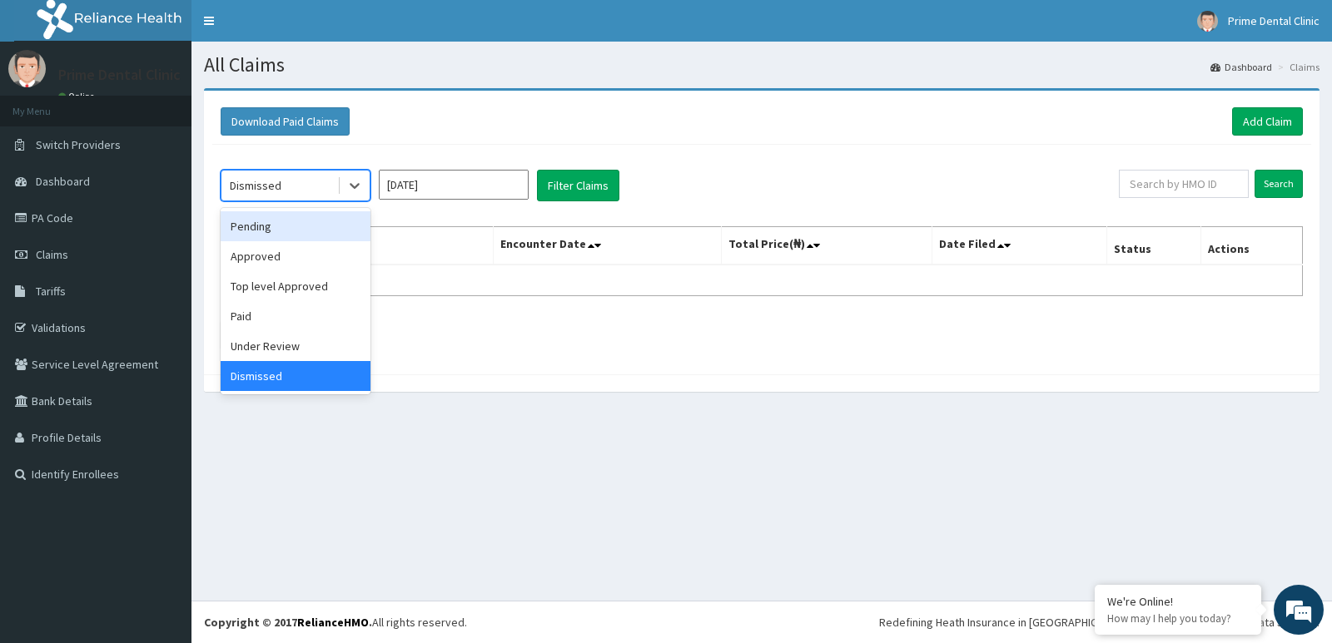
click at [315, 227] on div "Pending" at bounding box center [296, 226] width 150 height 30
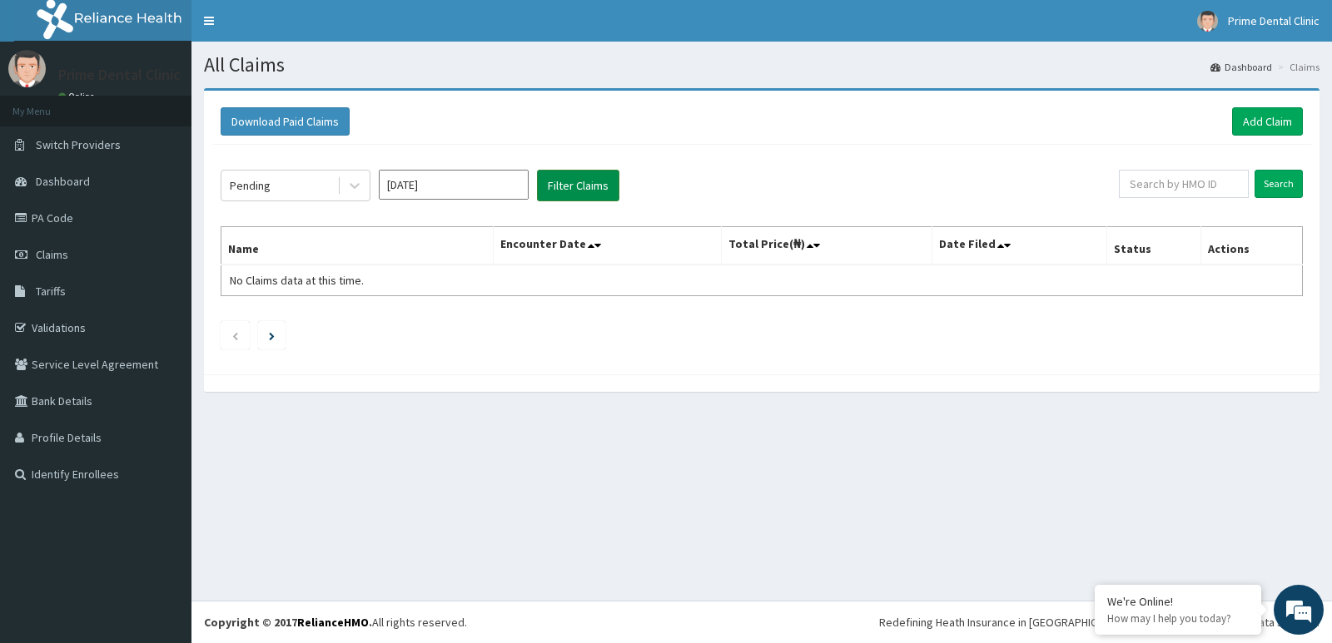
click at [554, 186] on button "Filter Claims" at bounding box center [578, 186] width 82 height 32
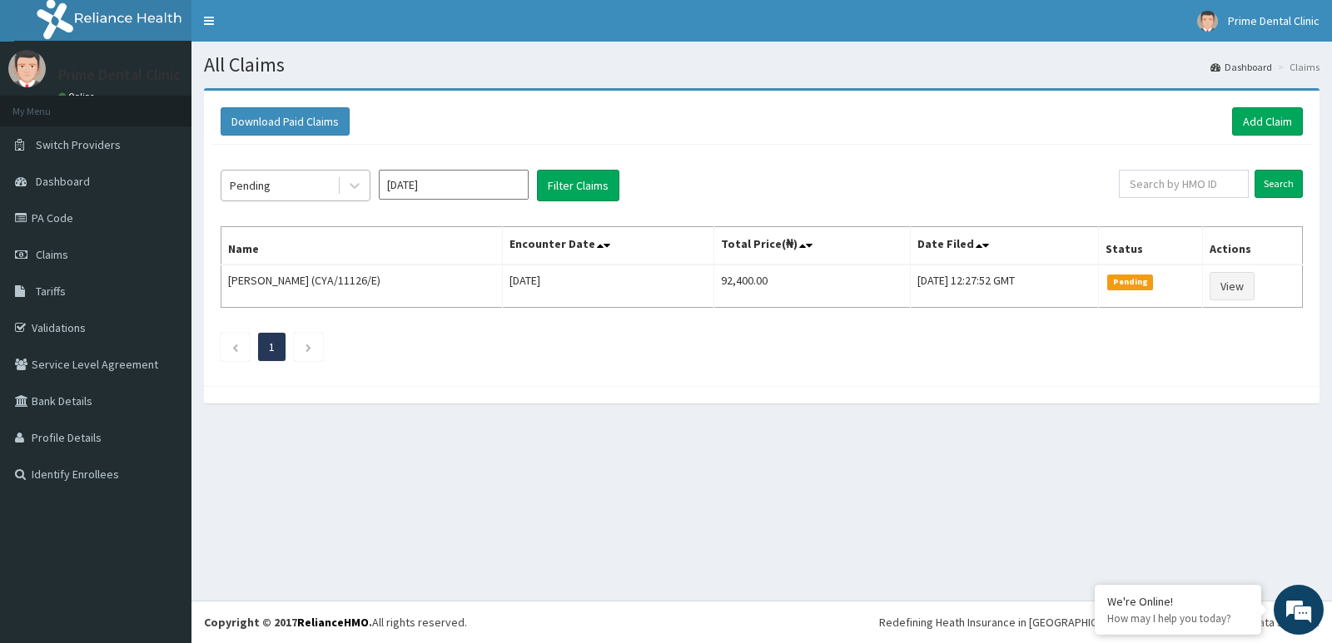
click at [291, 180] on div "Pending" at bounding box center [279, 185] width 116 height 27
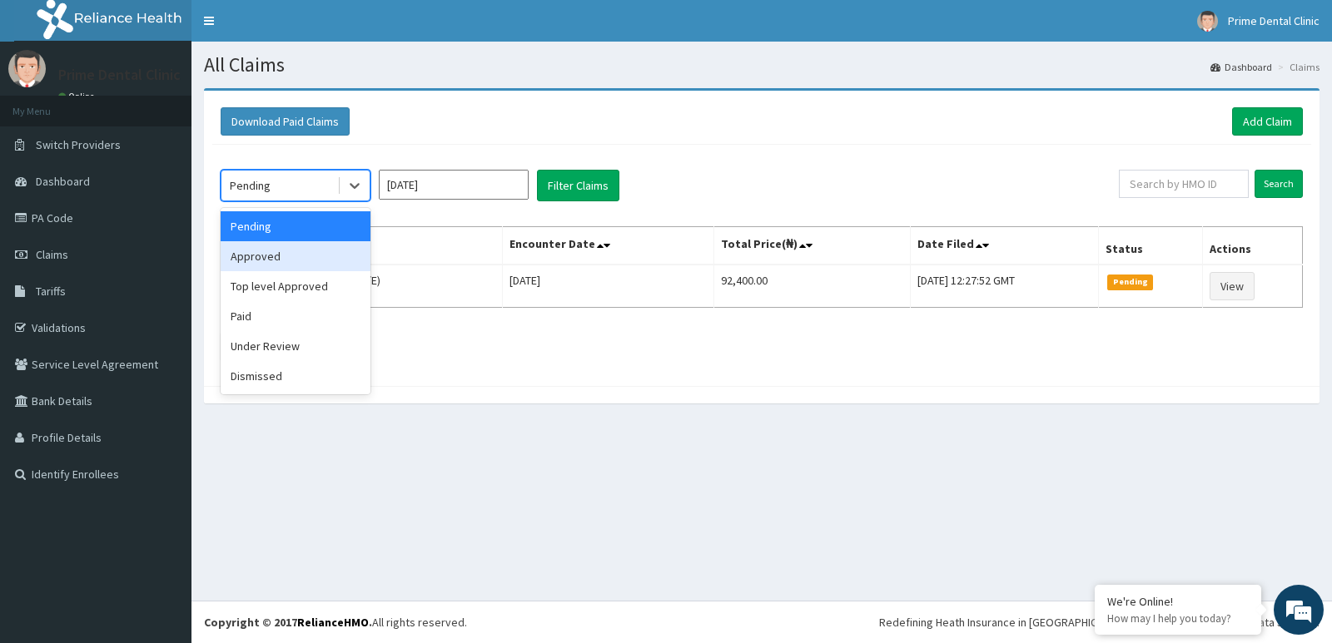
click at [302, 260] on div "Approved" at bounding box center [296, 256] width 150 height 30
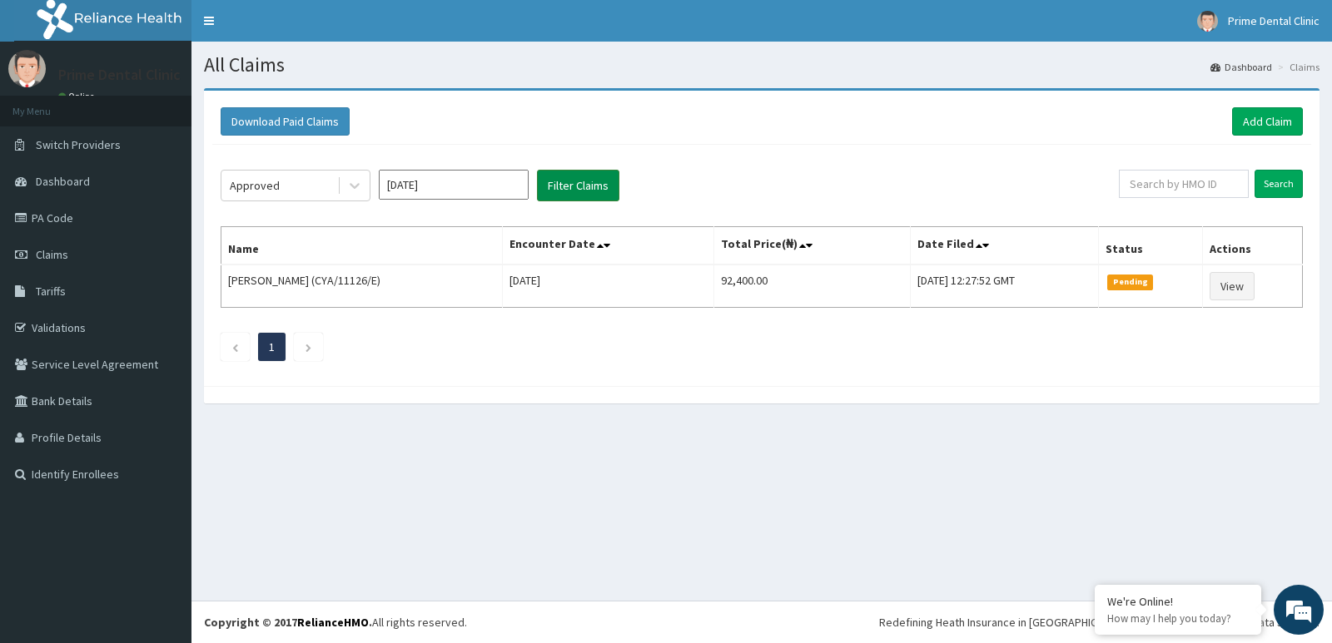
click at [548, 185] on button "Filter Claims" at bounding box center [578, 186] width 82 height 32
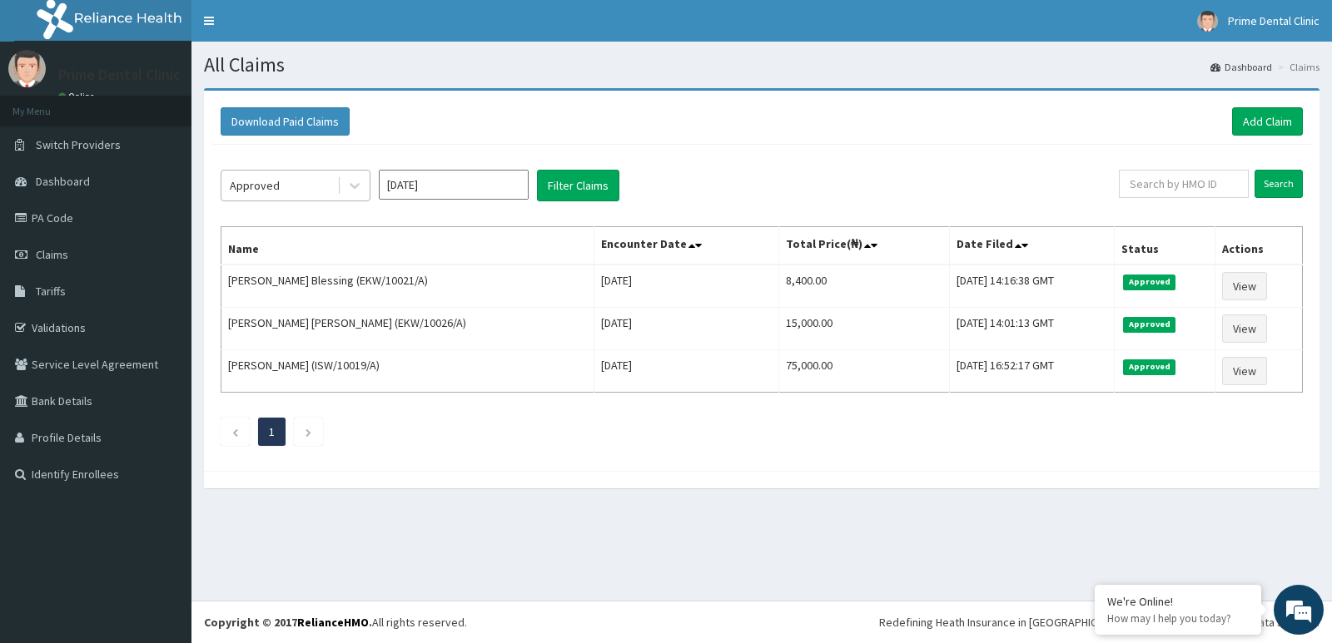
click at [290, 186] on div "Approved" at bounding box center [279, 185] width 116 height 27
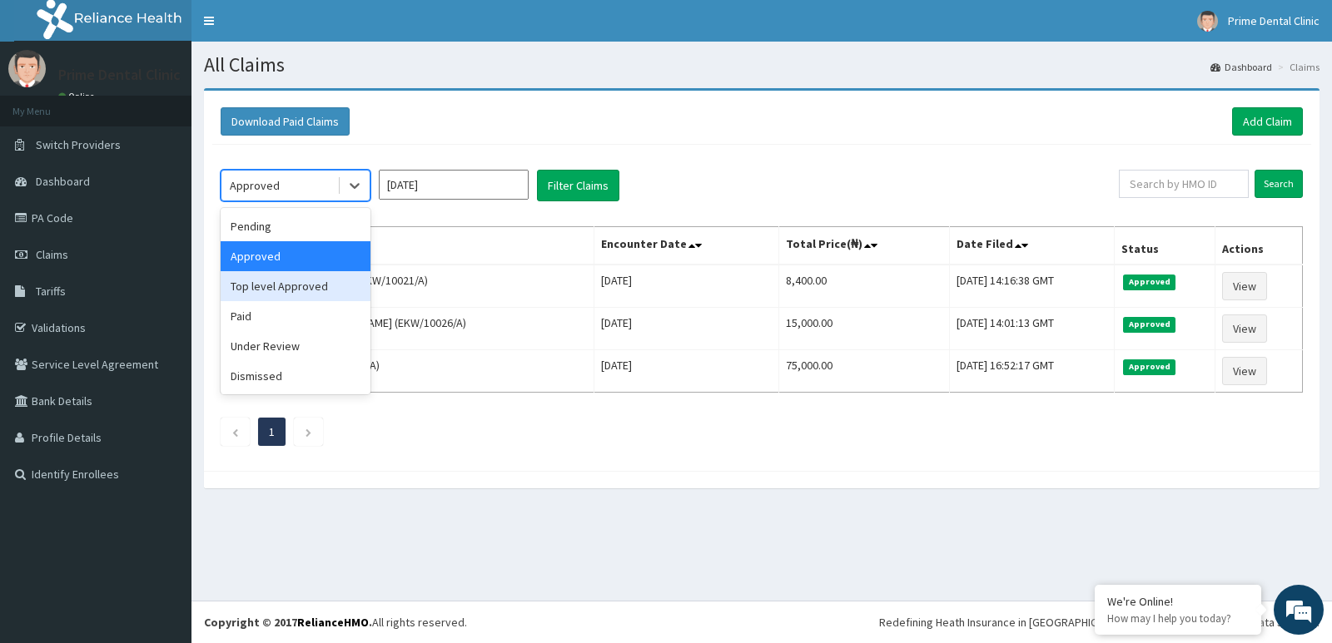
click at [318, 287] on div "Top level Approved" at bounding box center [296, 286] width 150 height 30
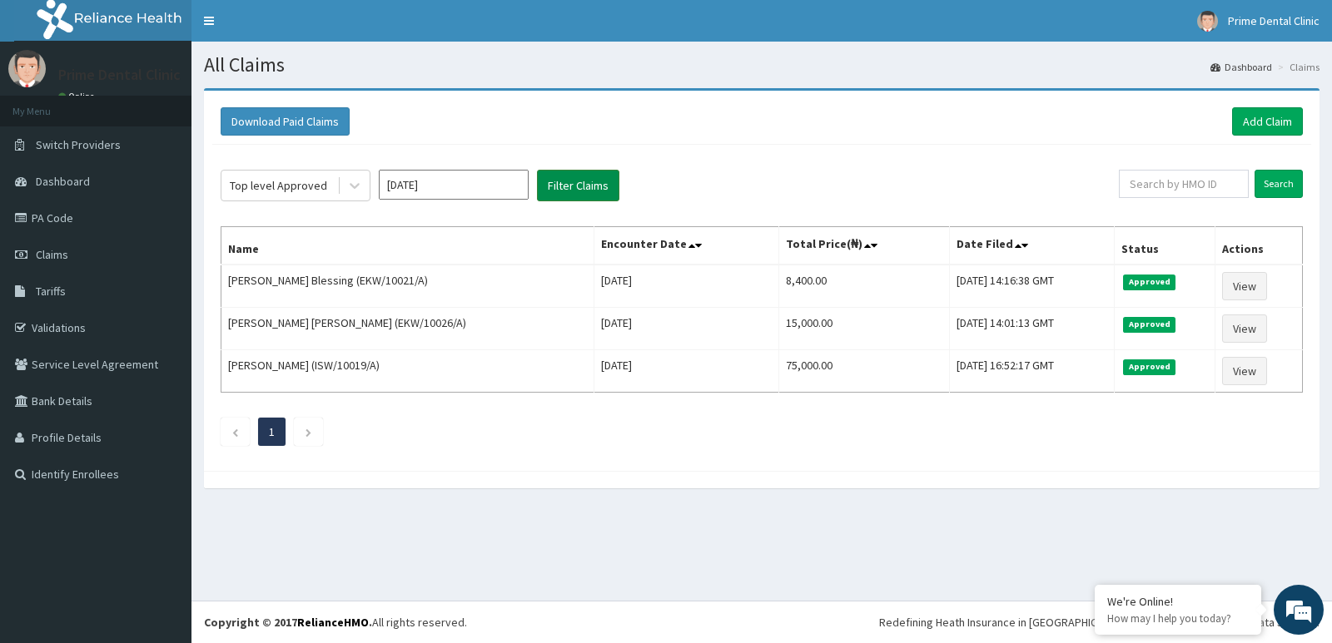
click at [559, 192] on button "Filter Claims" at bounding box center [578, 186] width 82 height 32
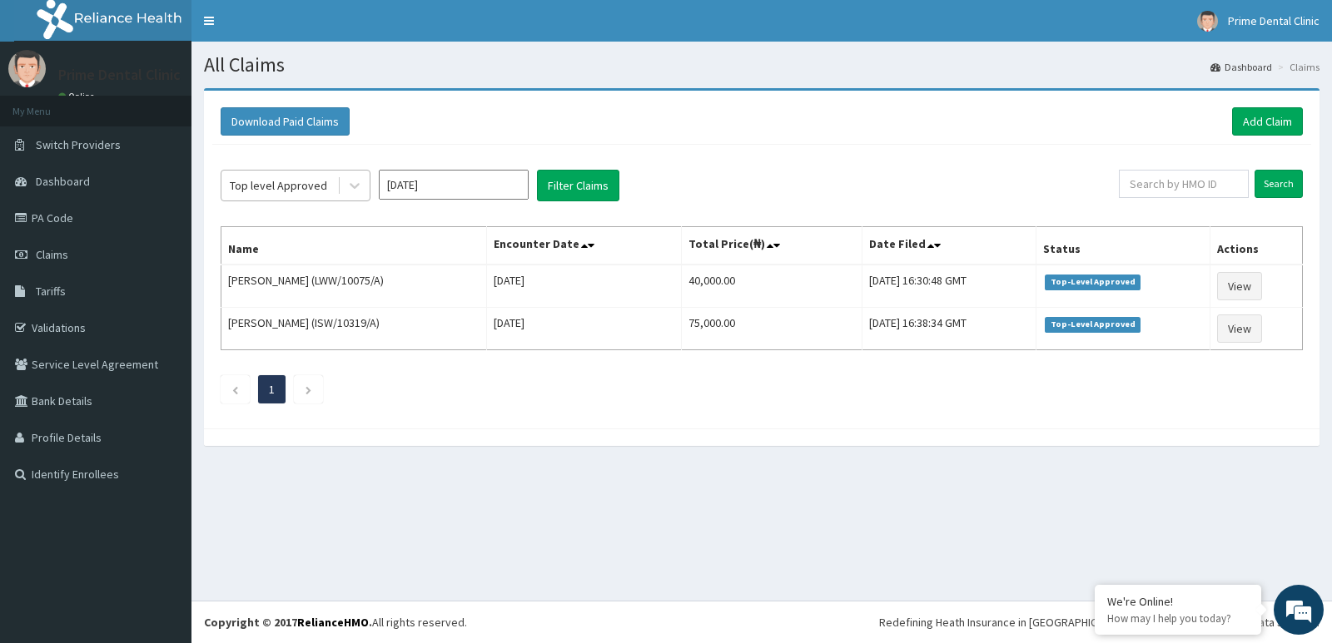
click at [295, 185] on div "Top level Approved" at bounding box center [278, 185] width 97 height 17
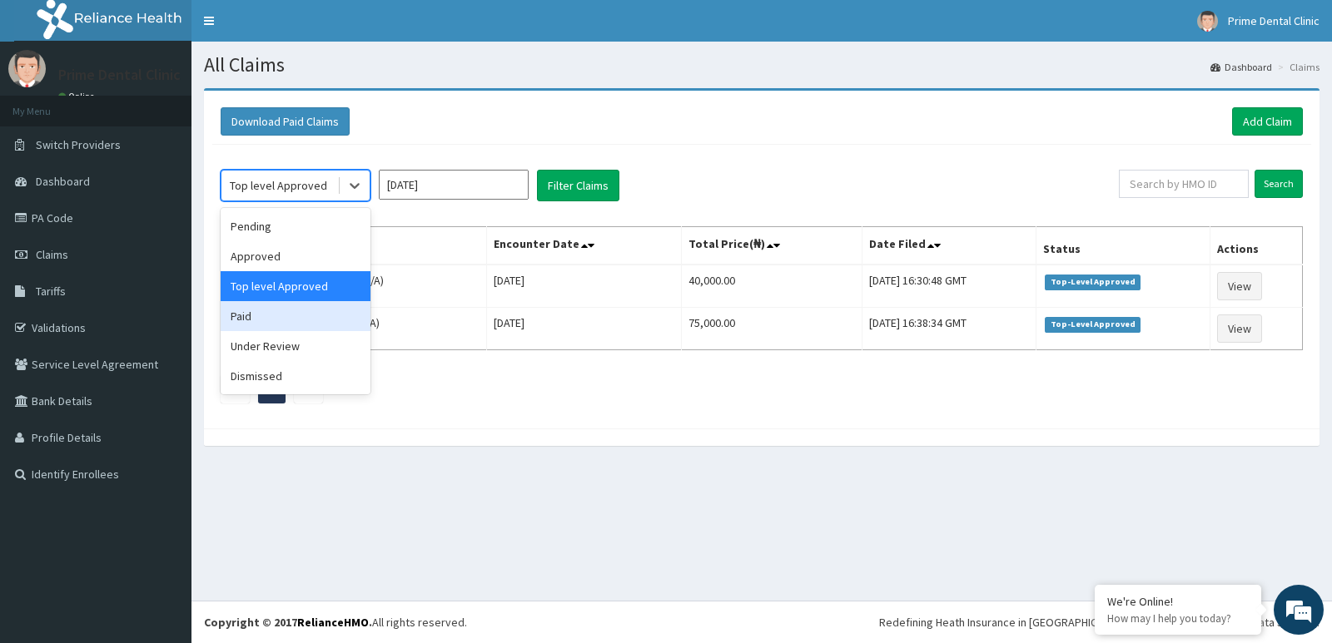
click at [296, 305] on div "Paid" at bounding box center [296, 316] width 150 height 30
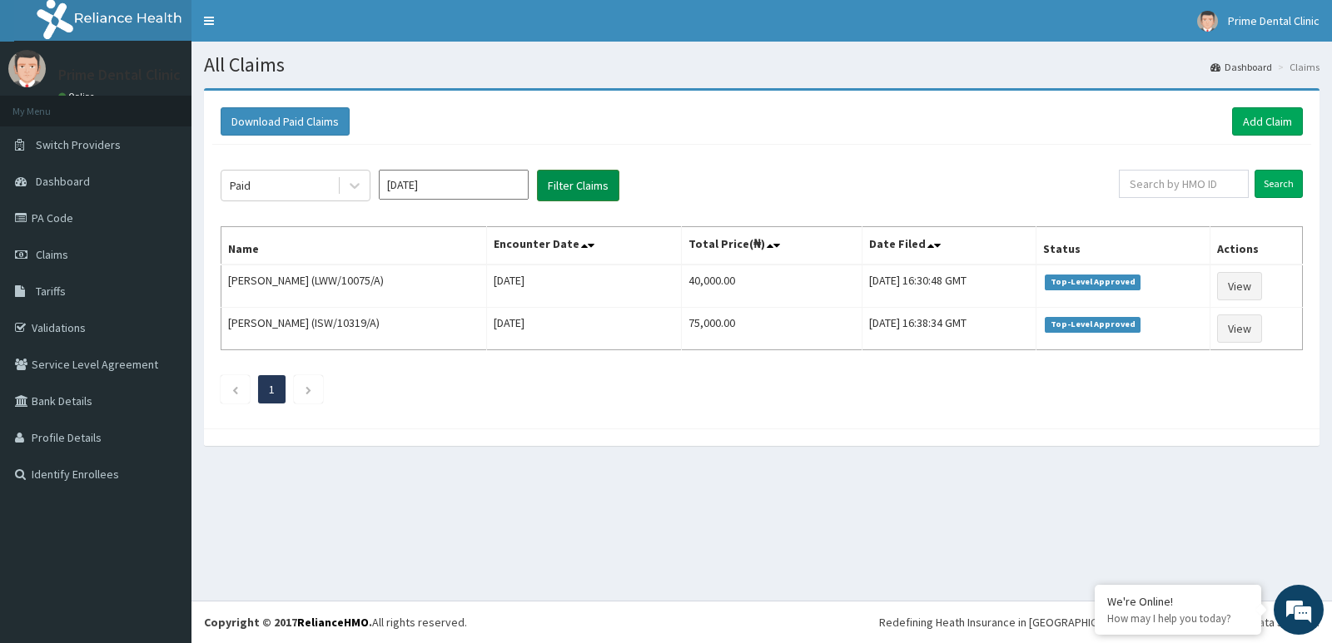
click at [563, 185] on button "Filter Claims" at bounding box center [578, 186] width 82 height 32
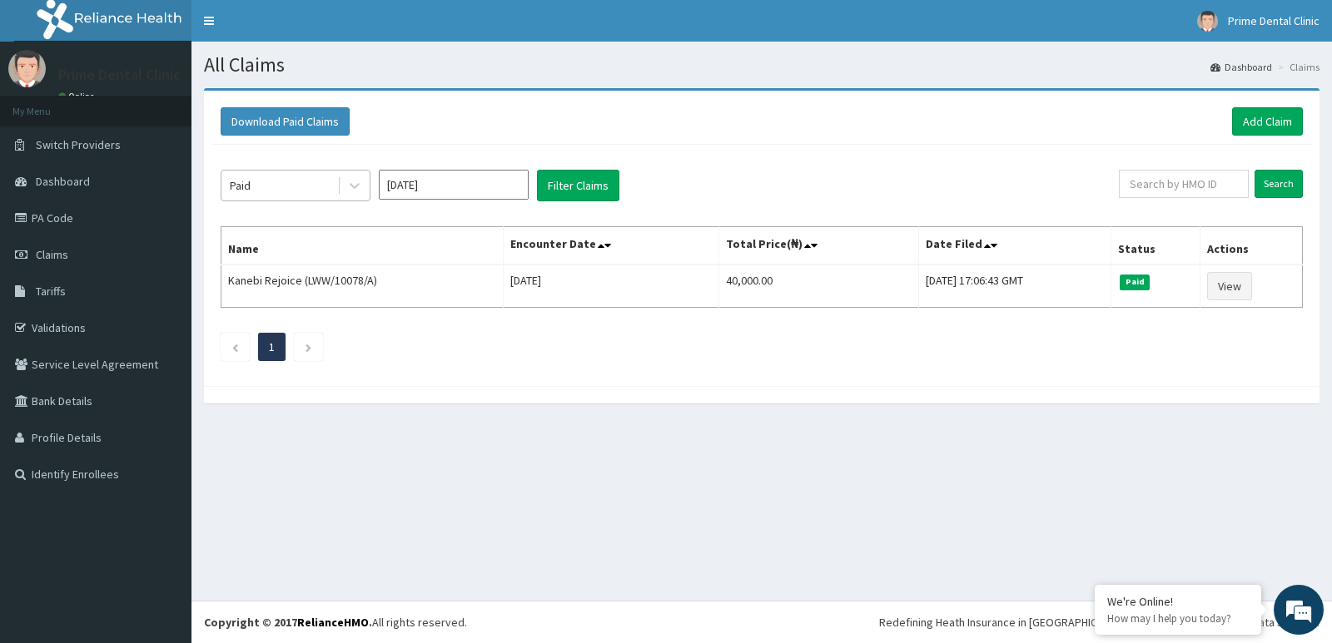
click at [264, 183] on div "Paid" at bounding box center [279, 185] width 116 height 27
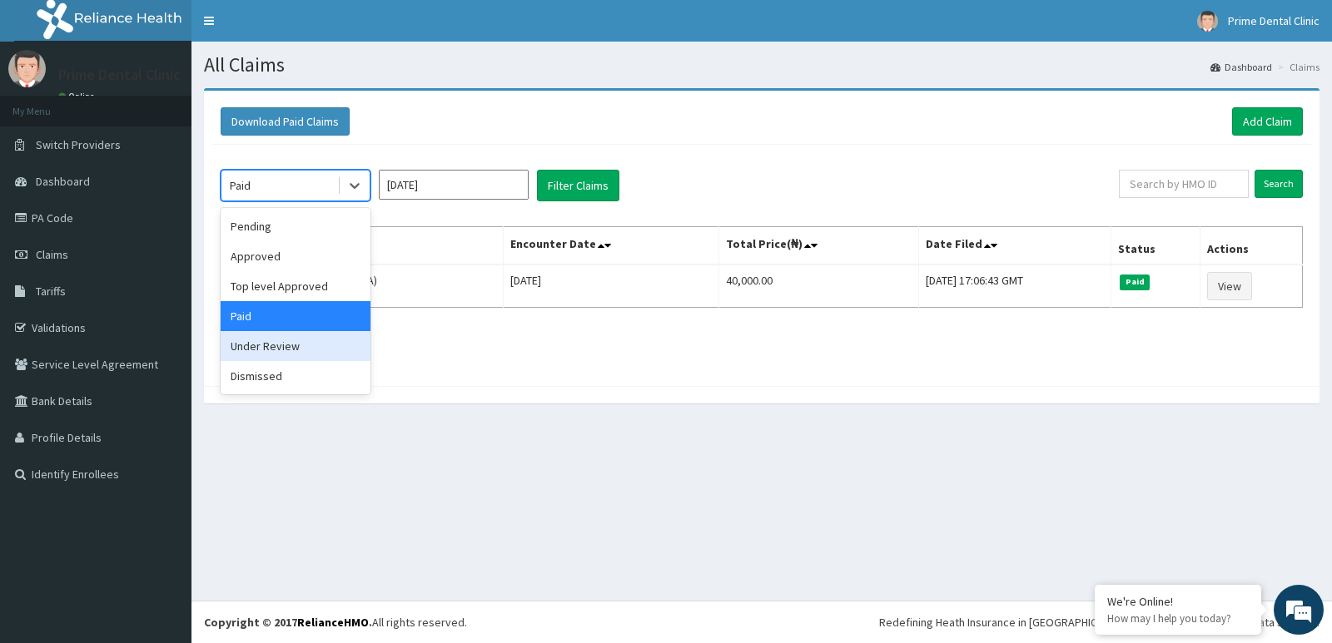
click at [302, 355] on div "Under Review" at bounding box center [296, 346] width 150 height 30
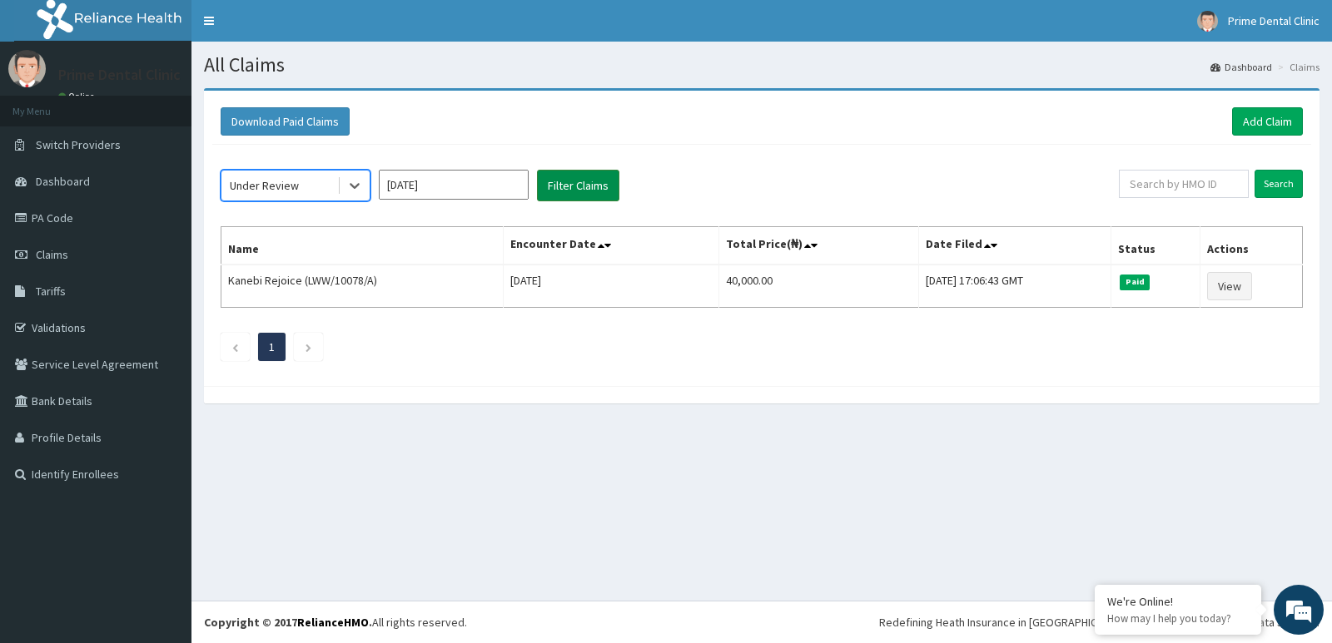
click at [584, 192] on button "Filter Claims" at bounding box center [578, 186] width 82 height 32
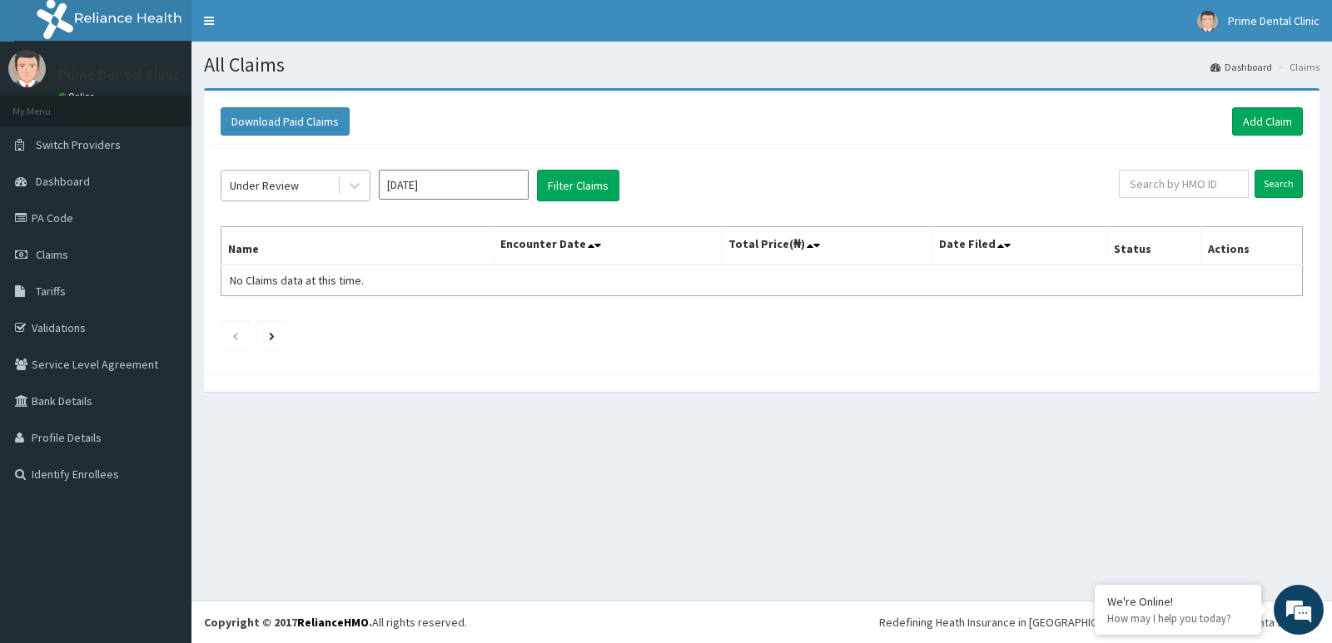
click at [273, 185] on div "Under Review" at bounding box center [264, 185] width 69 height 17
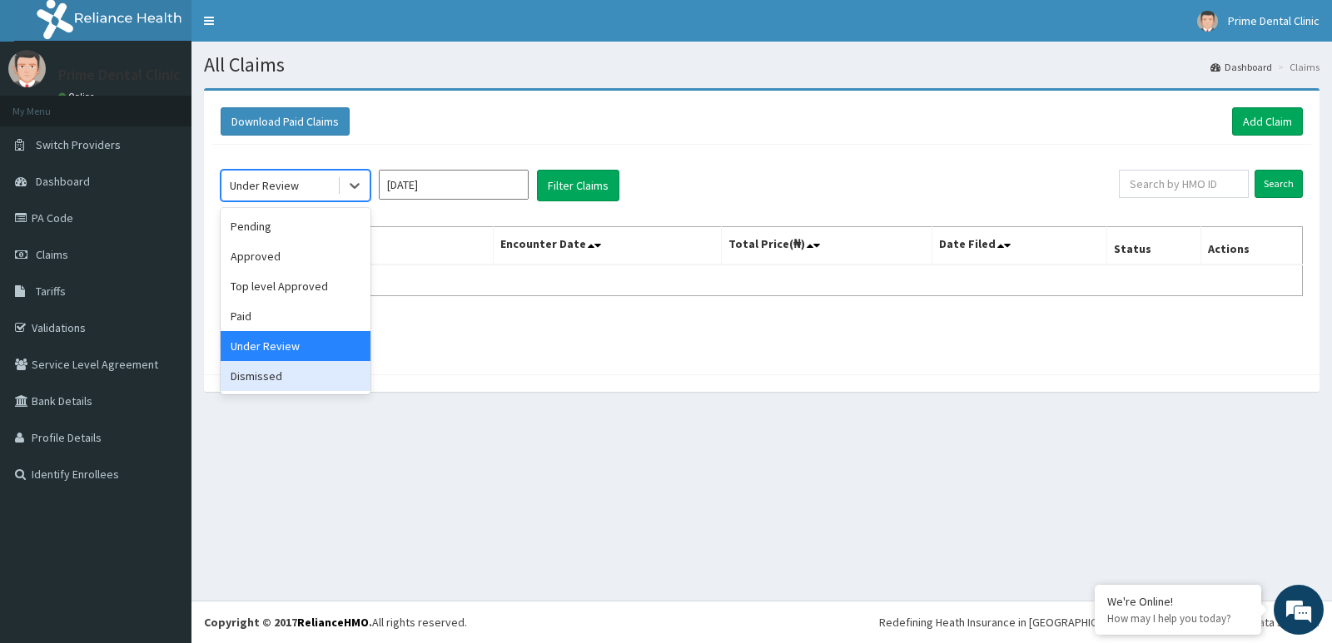
click at [305, 379] on div "Dismissed" at bounding box center [296, 376] width 150 height 30
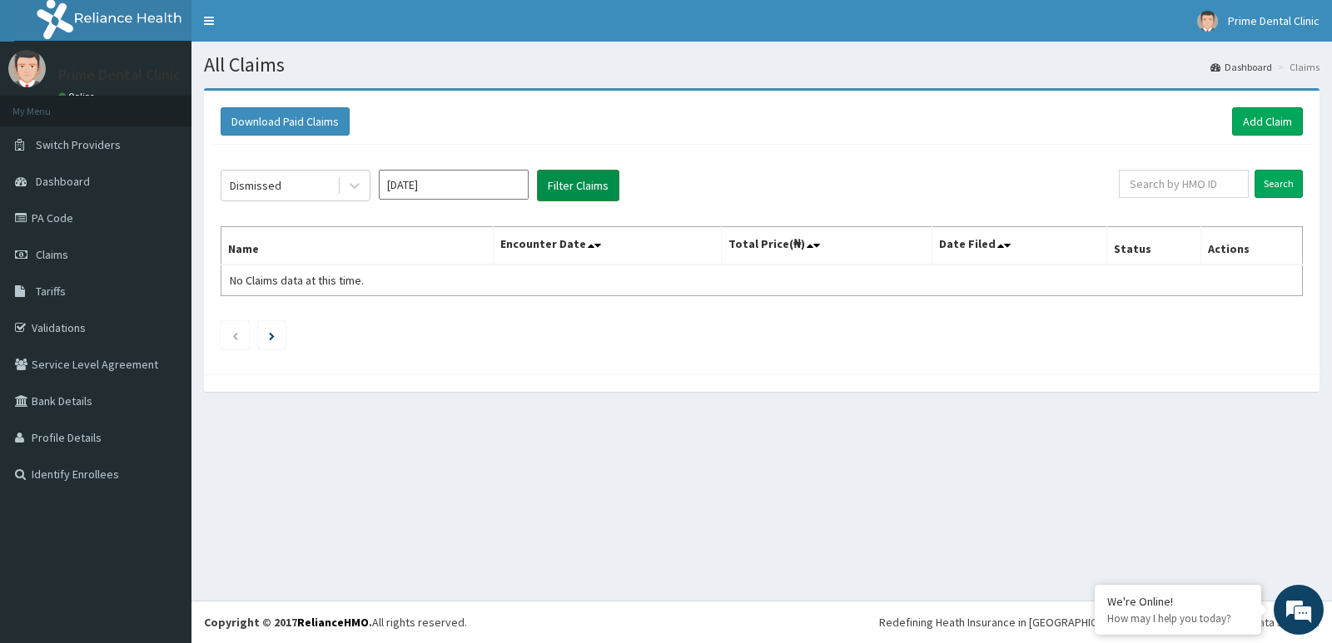
click at [560, 190] on button "Filter Claims" at bounding box center [578, 186] width 82 height 32
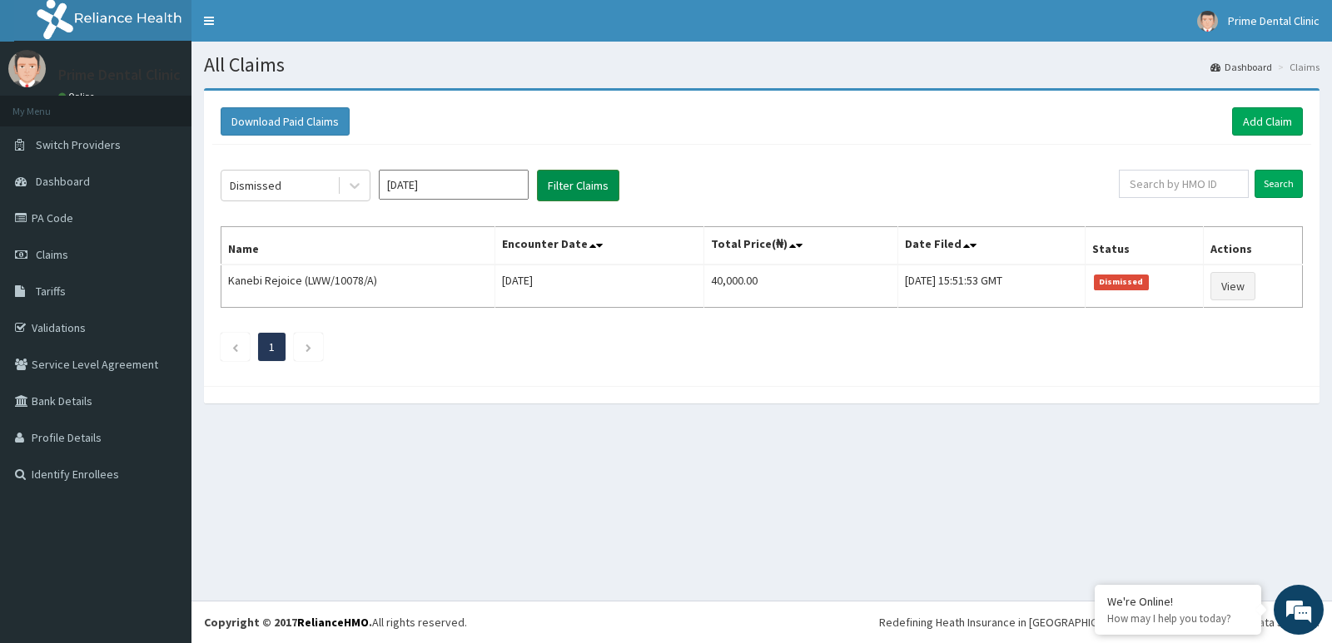
click at [560, 190] on button "Filter Claims" at bounding box center [578, 186] width 82 height 32
click at [513, 422] on section "Download Paid Claims Add Claim × Note you can only download claims within a max…" at bounding box center [761, 254] width 1140 height 357
click at [284, 181] on div "Dismissed" at bounding box center [279, 185] width 116 height 27
click at [438, 460] on div "All Claims Dashboard Claims Download Paid Claims Add Claim × Note you can only …" at bounding box center [761, 321] width 1140 height 559
